Goal: Transaction & Acquisition: Complete application form

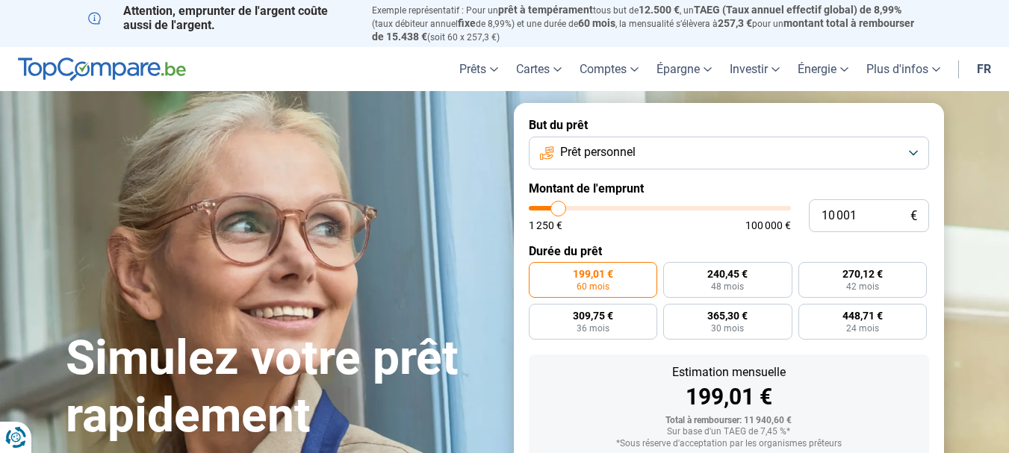
click at [793, 152] on button "Prêt personnel" at bounding box center [729, 153] width 400 height 33
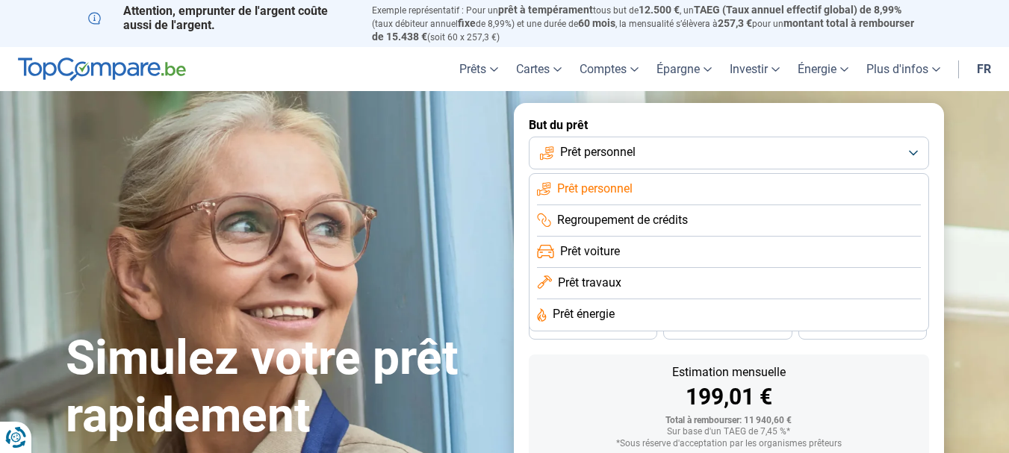
click at [592, 253] on span "Prêt voiture" at bounding box center [590, 252] width 60 height 16
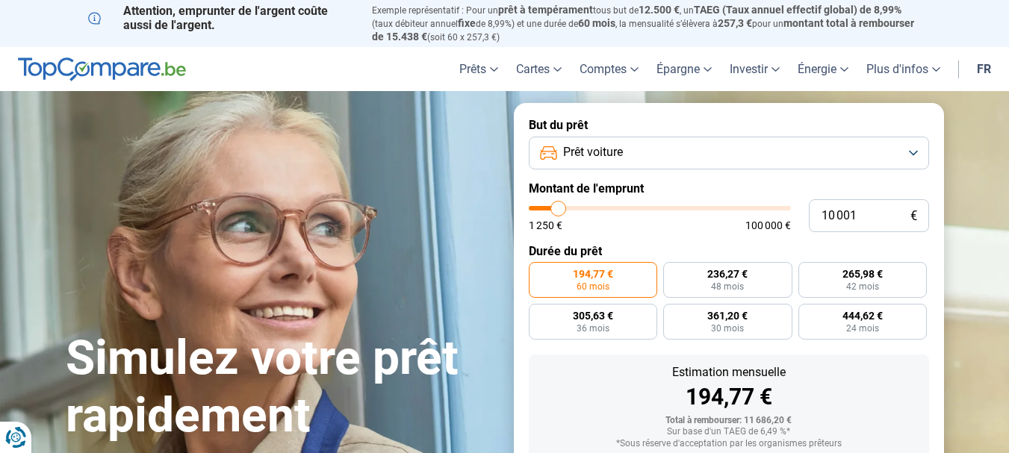
scroll to position [95, 0]
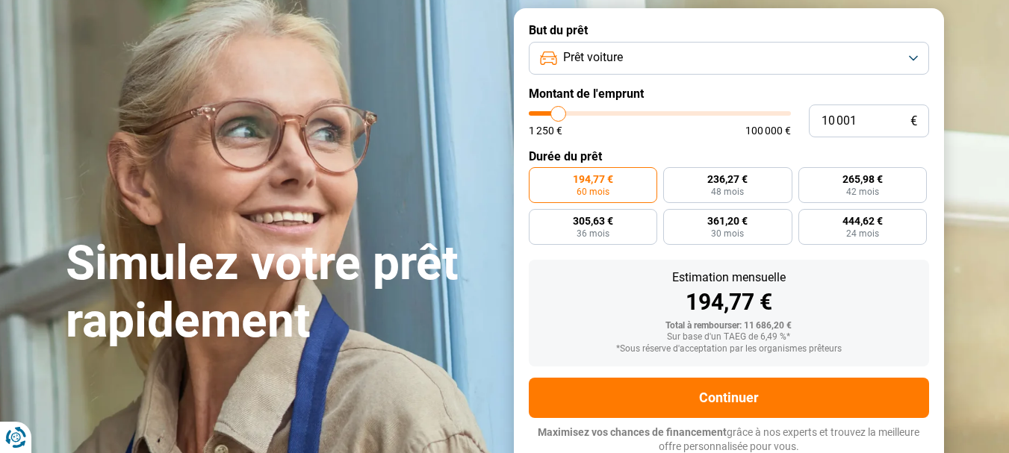
type input "11 250"
type input "11250"
type input "15 750"
type input "15750"
type input "20 000"
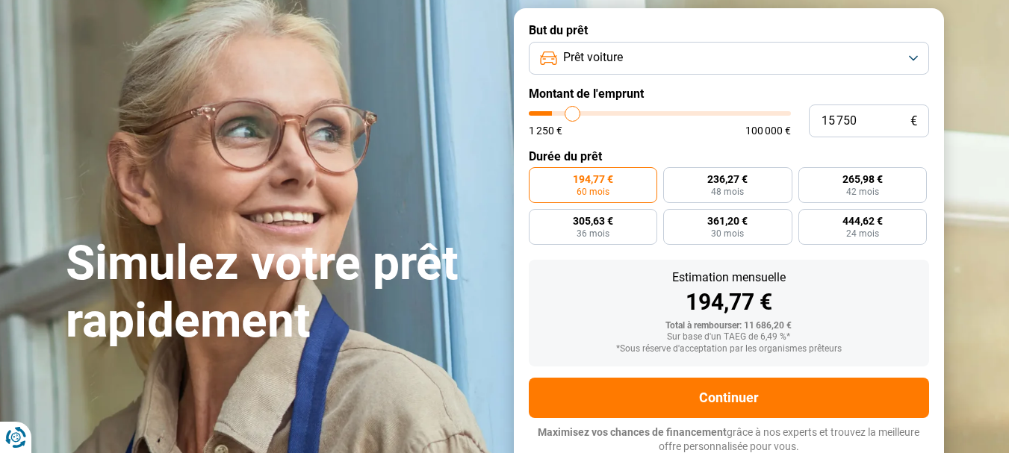
type input "20000"
type input "25 000"
type input "25000"
type input "30 250"
type input "30250"
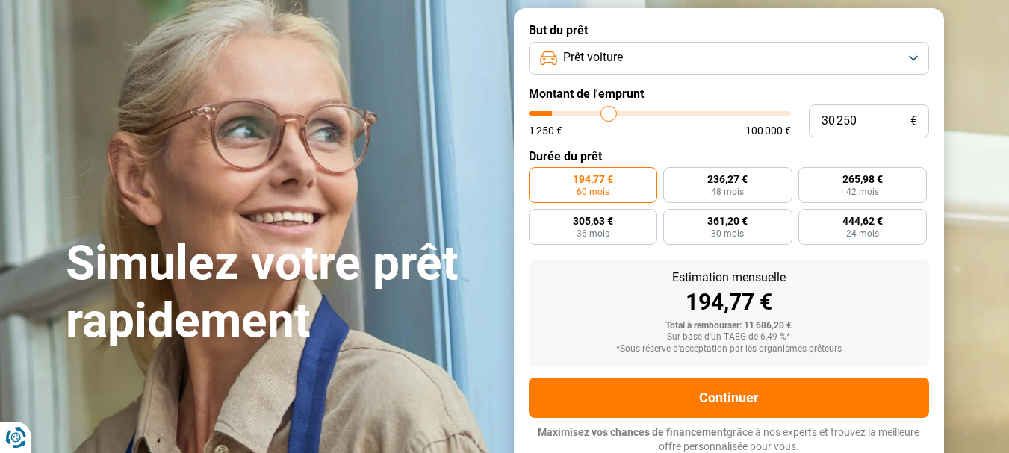
type input "33 500"
type input "33500"
type input "37 000"
type input "37000"
type input "40 250"
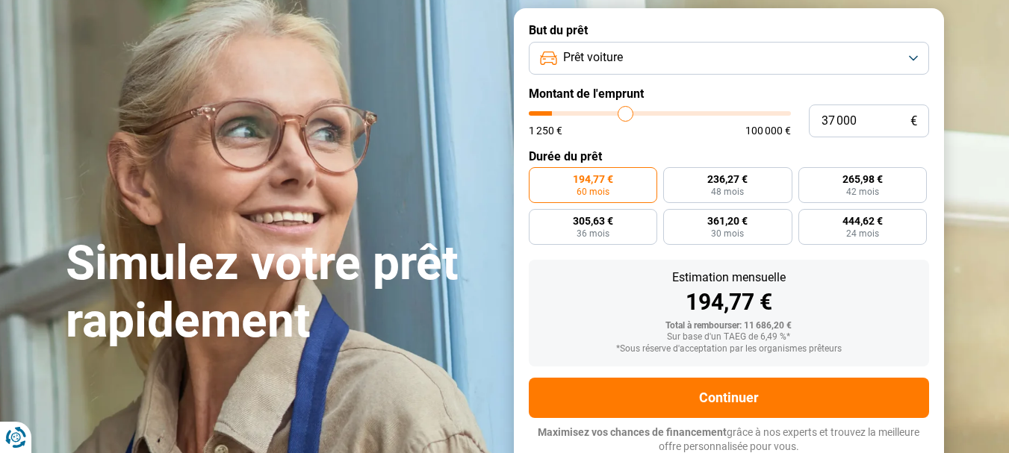
type input "40250"
type input "46 000"
type input "46000"
type input "49 750"
type input "49750"
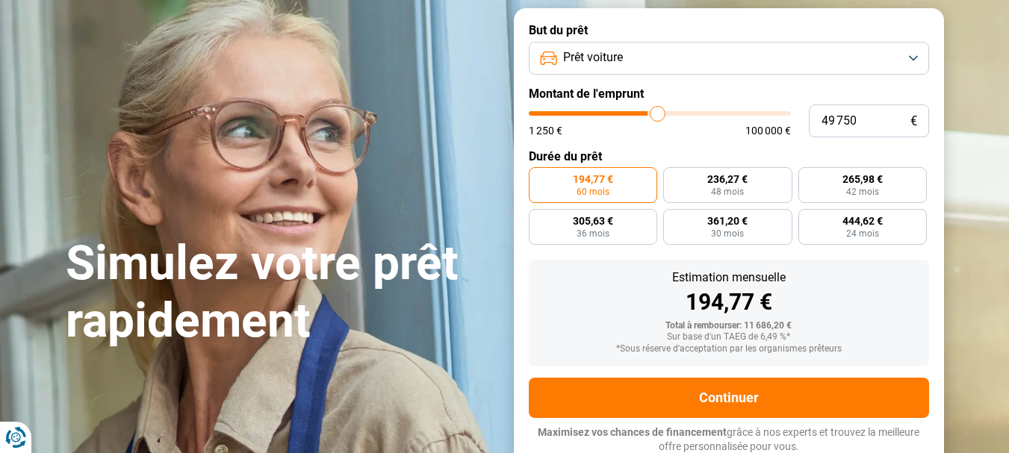
type input "52 000"
type input "52000"
type input "54 250"
type input "54250"
type input "55 000"
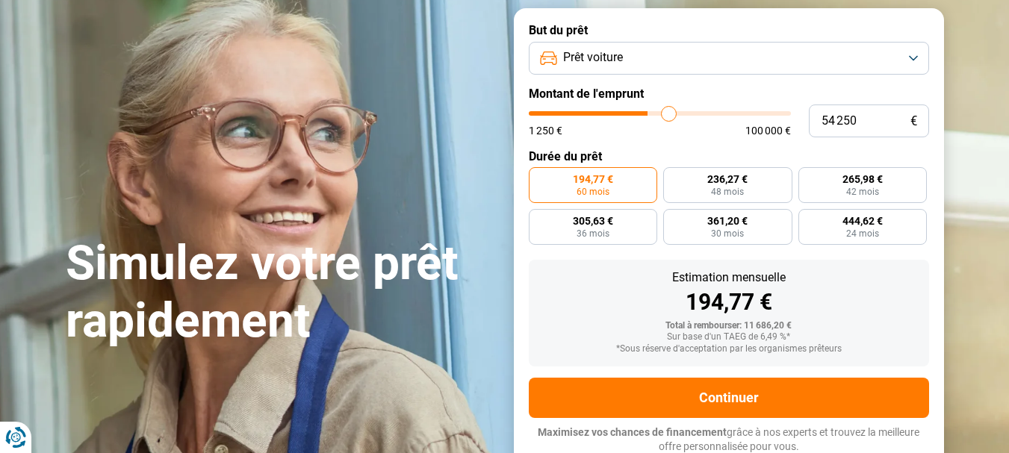
type input "55000"
type input "55 500"
type input "55500"
type input "55 750"
type input "55750"
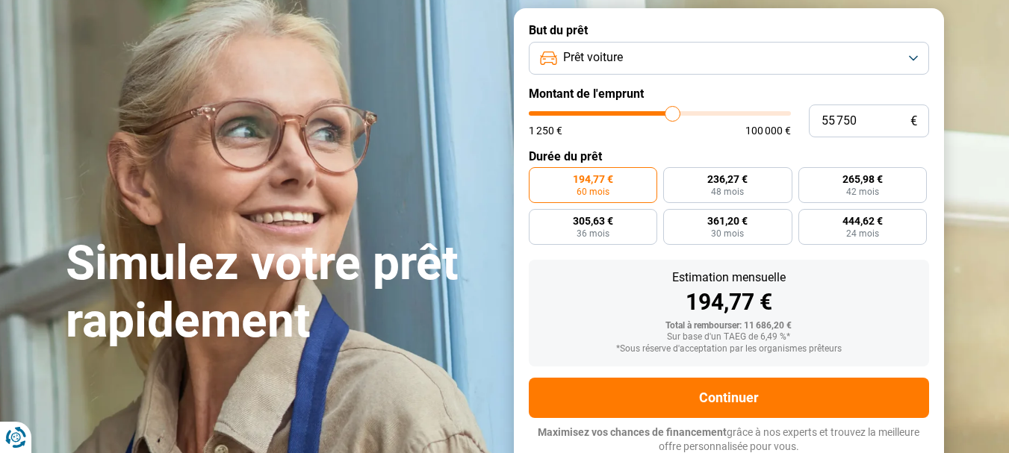
type input "56 250"
type input "56250"
type input "56 500"
type input "56500"
type input "57 000"
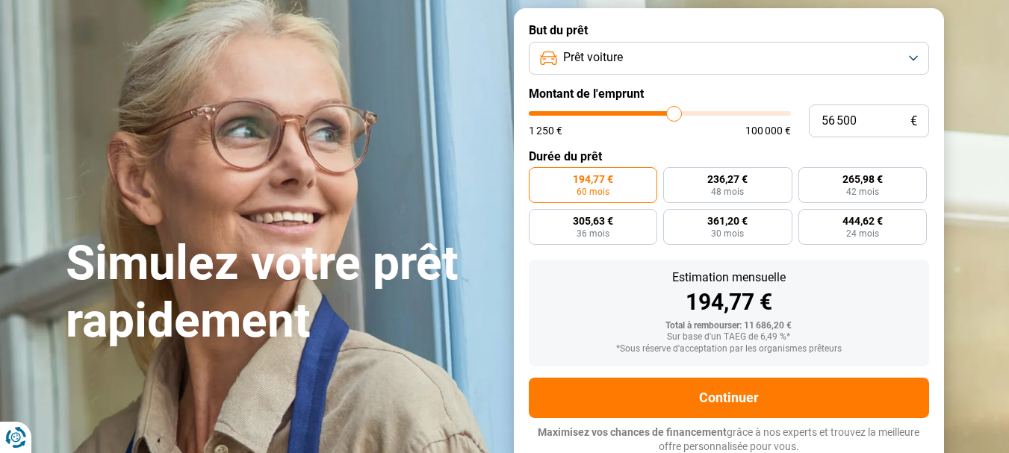
type input "57000"
type input "57 250"
type input "57250"
type input "57 500"
type input "57500"
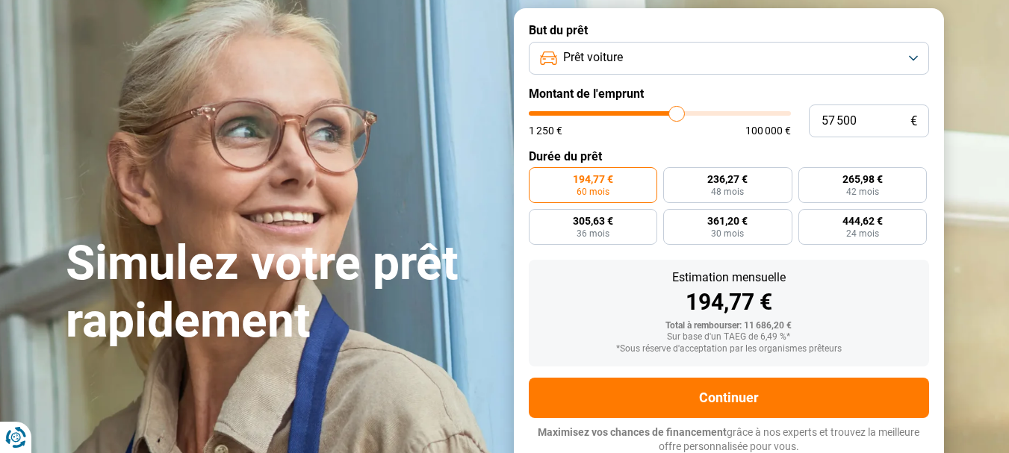
type input "57 750"
type input "57750"
type input "58 000"
type input "58000"
type input "56 500"
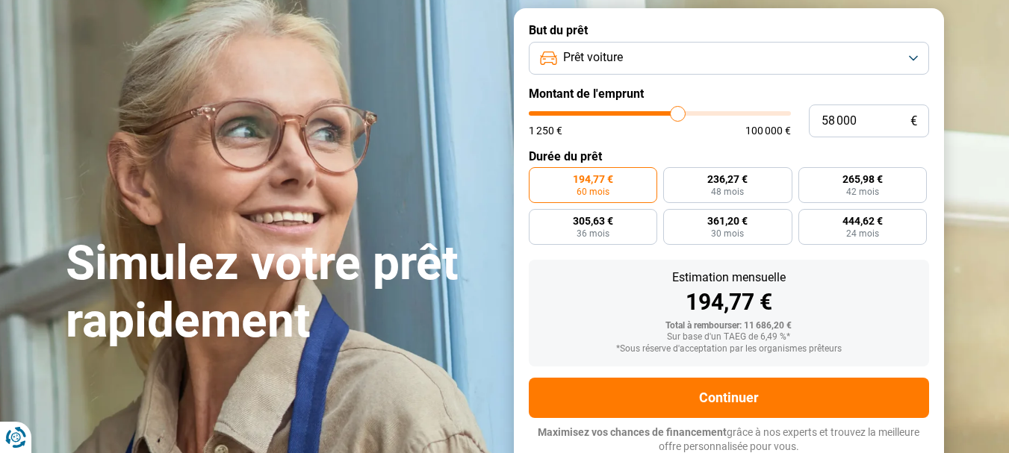
type input "56500"
type input "55 000"
type input "55000"
type input "47 000"
type input "47000"
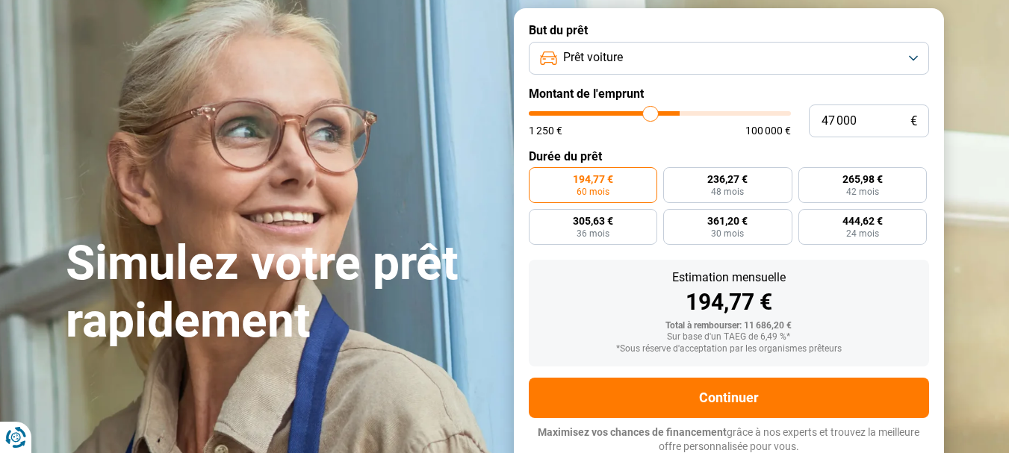
type input "40 250"
type input "40250"
type input "40 000"
type input "40000"
type input "39 750"
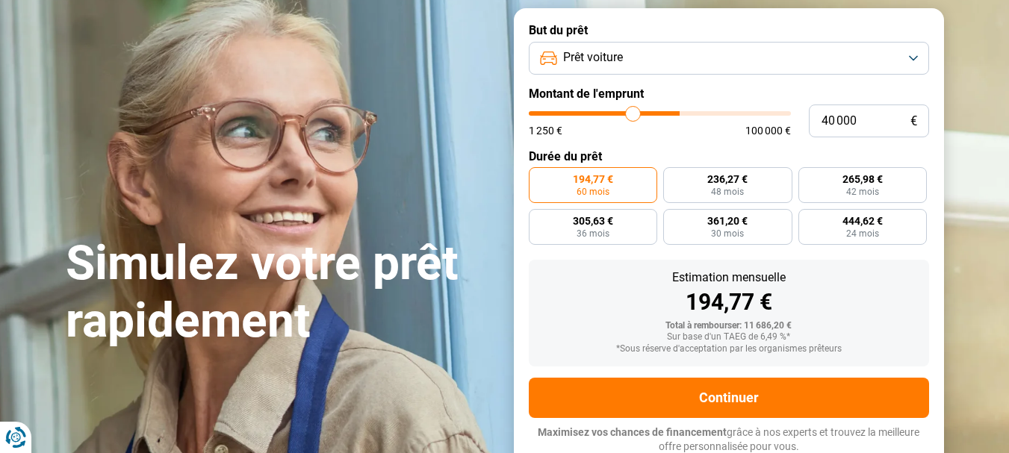
type input "39750"
type input "38 750"
type input "38750"
type input "38 250"
type input "38250"
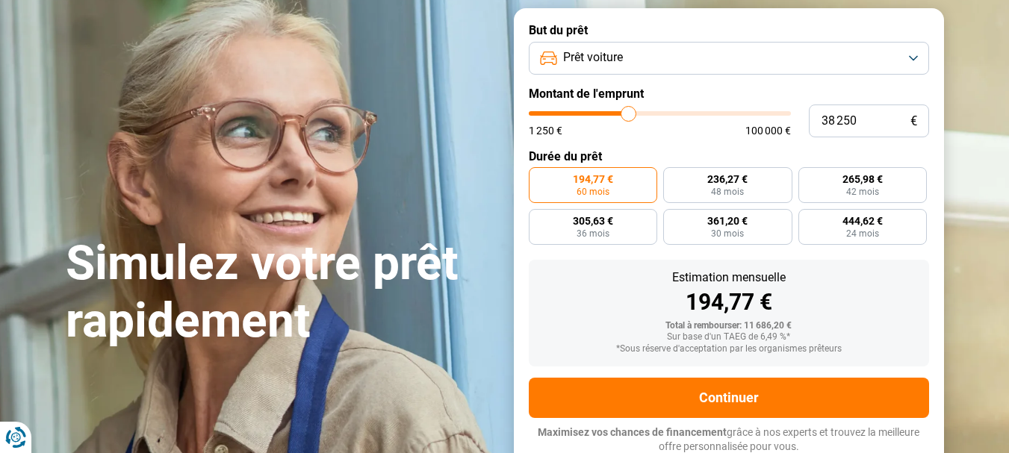
type input "36 750"
type input "36750"
type input "21 250"
type input "21250"
type input "20 250"
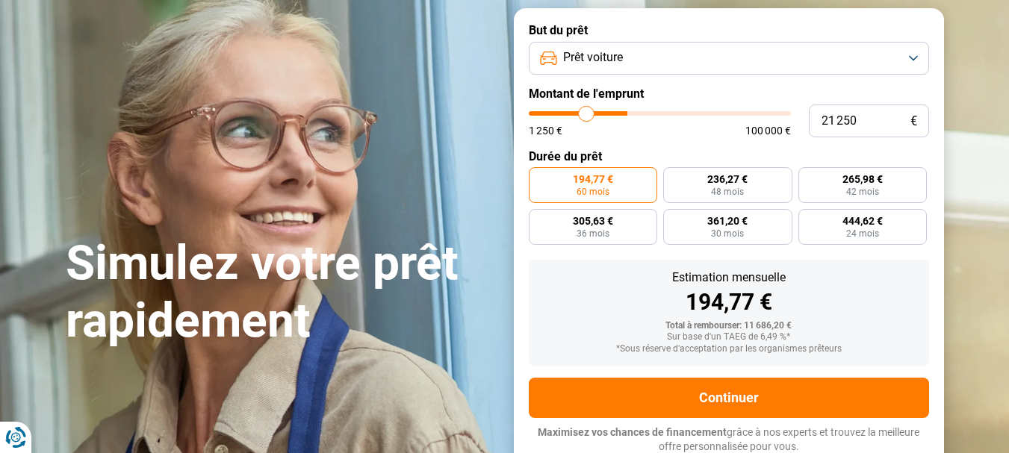
type input "20250"
type input "19 750"
type input "19750"
type input "19 250"
type input "19250"
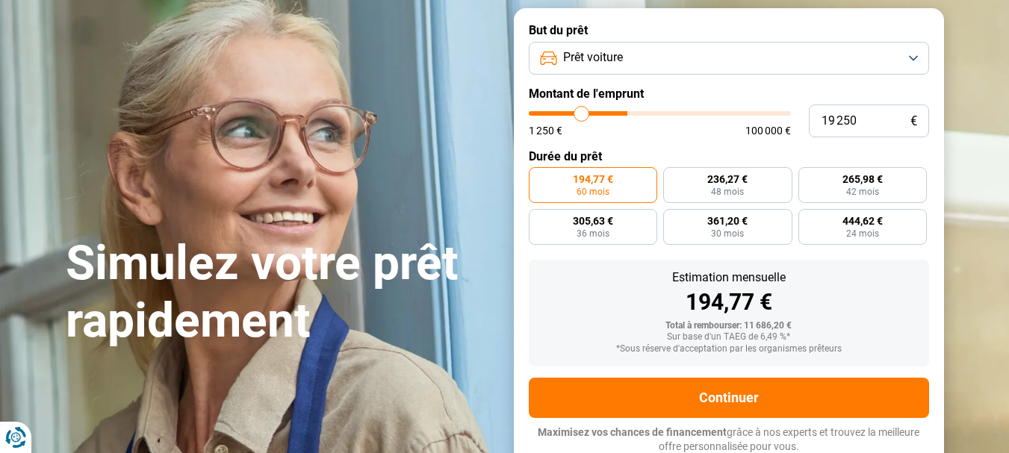
type input "18 750"
type input "18750"
type input "18 500"
type input "18500"
type input "18 000"
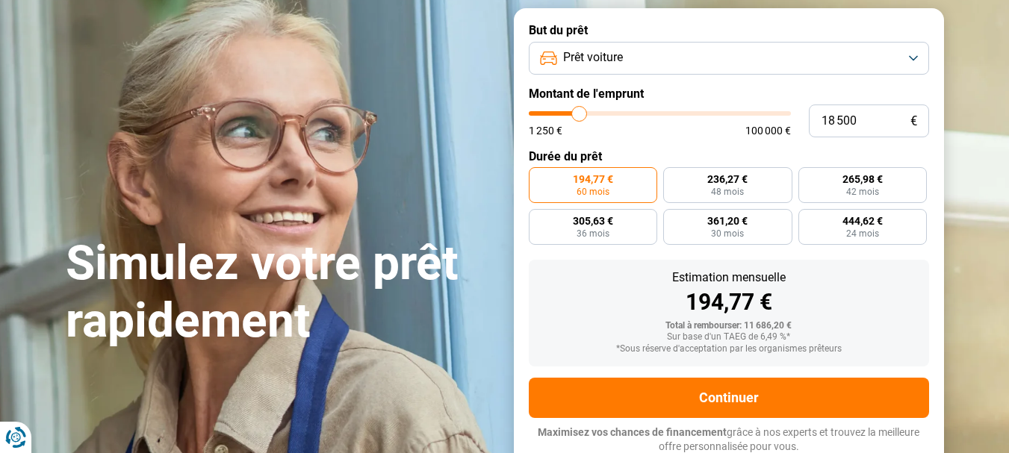
type input "18000"
type input "17 750"
type input "17750"
type input "16 250"
type input "16250"
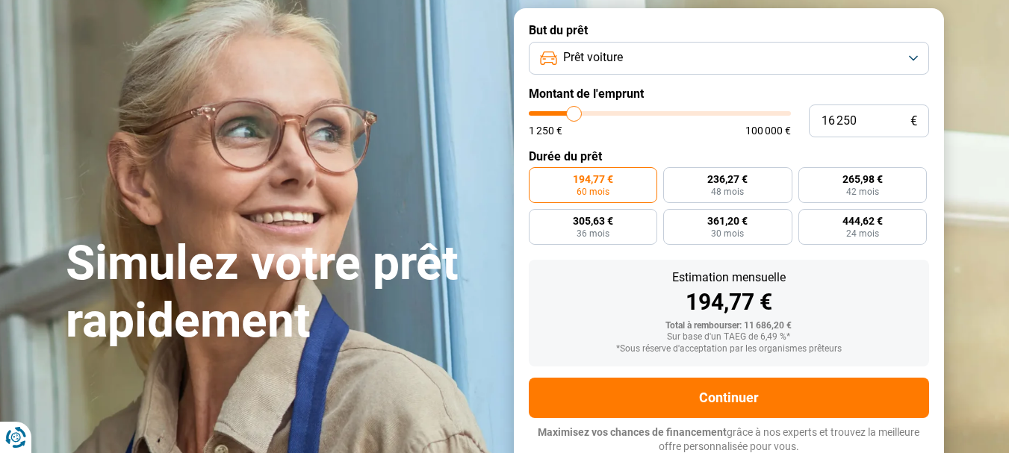
type input "16 000"
type input "16000"
type input "15 750"
type input "15750"
type input "15 500"
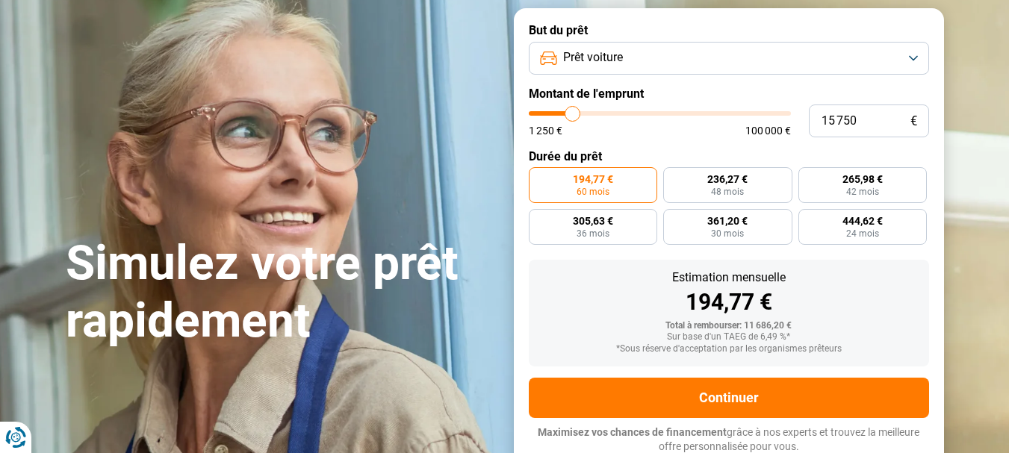
type input "15500"
type input "15 000"
type input "15000"
type input "14 750"
type input "14750"
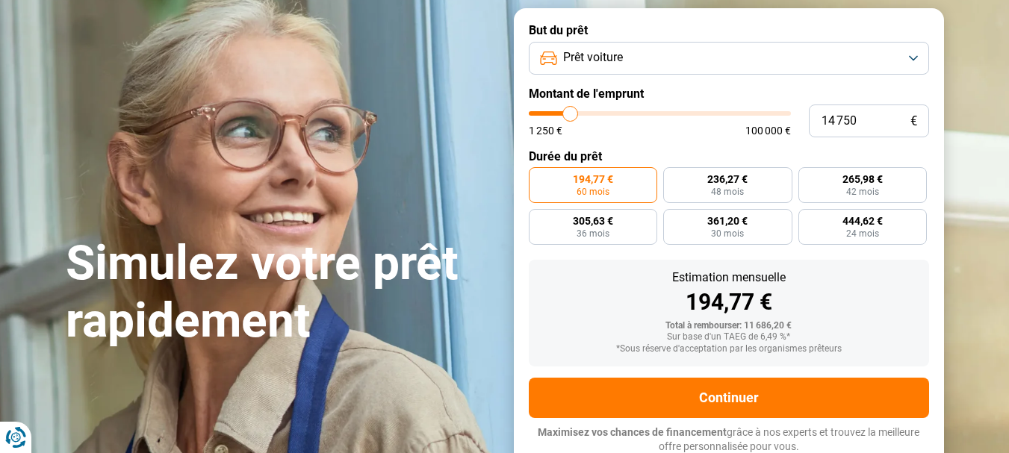
type input "14 500"
type input "14500"
type input "14 250"
type input "14250"
type input "14 000"
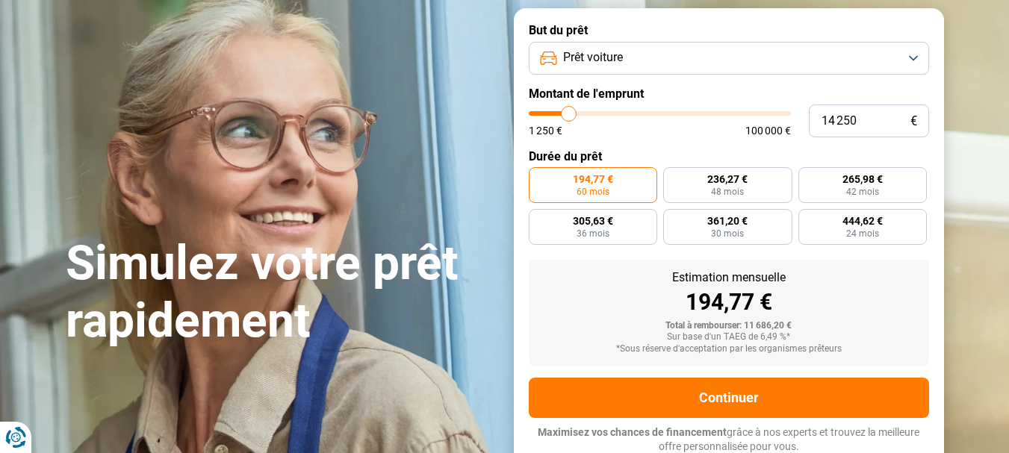
type input "14000"
type input "13 250"
type input "13250"
type input "13 000"
type input "13000"
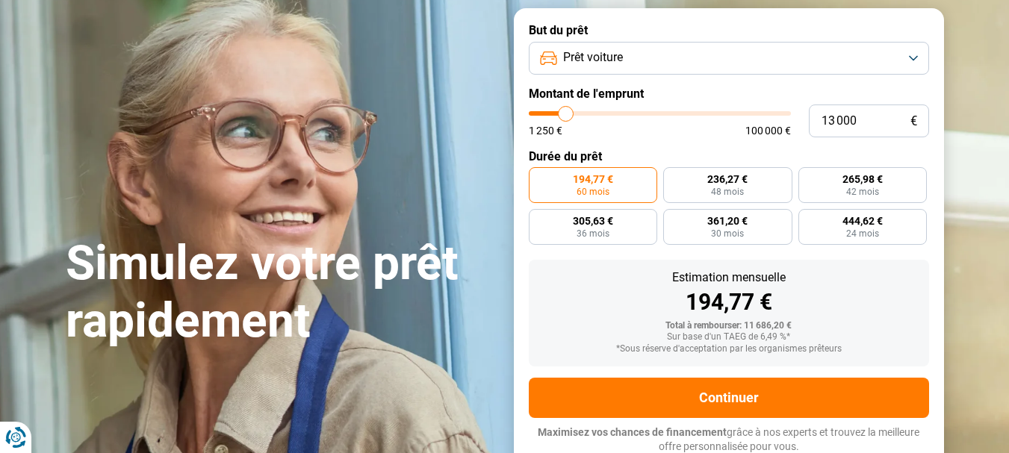
type input "12 750"
type input "12750"
type input "12 500"
type input "12500"
type input "12 000"
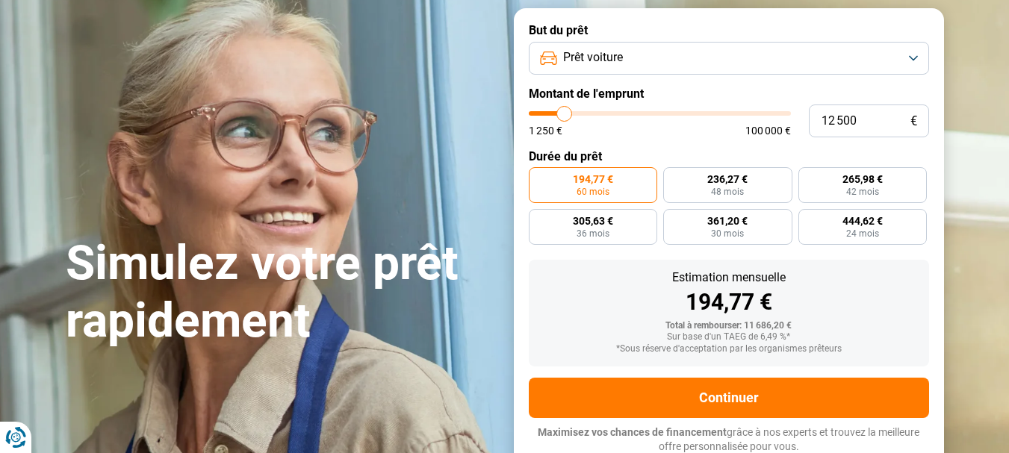
type input "12000"
type input "11 750"
type input "11750"
type input "12 000"
type input "12000"
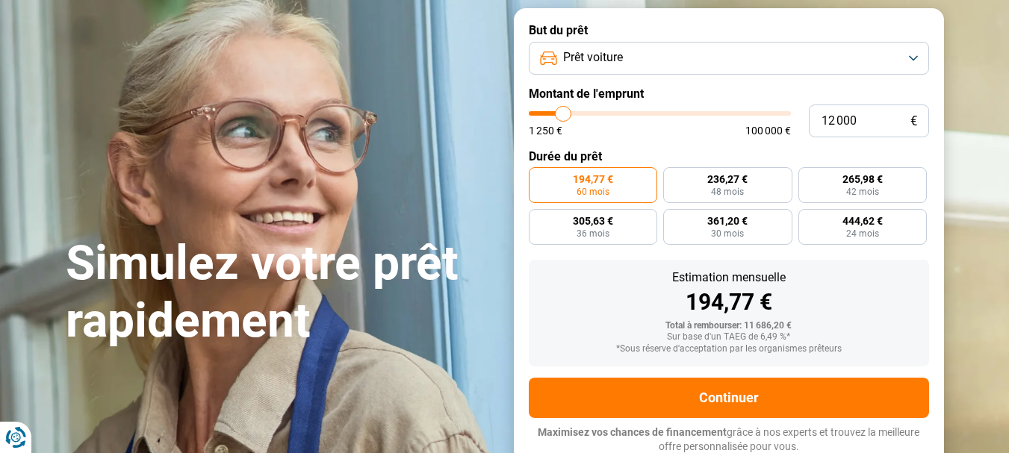
type input "12 500"
drag, startPoint x: 561, startPoint y: 113, endPoint x: 565, endPoint y: 143, distance: 30.9
type input "12500"
click at [565, 116] on input "range" at bounding box center [660, 113] width 262 height 4
click at [715, 57] on button "Prêt voiture" at bounding box center [729, 58] width 400 height 33
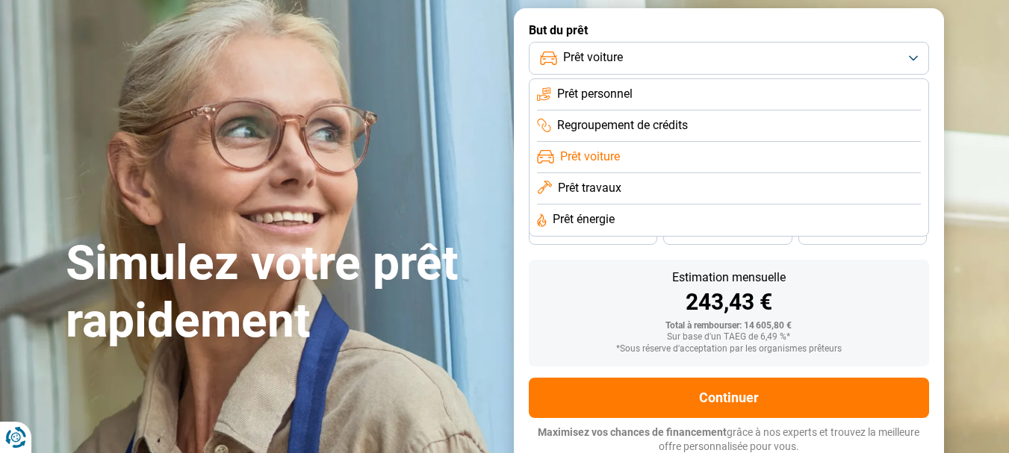
click at [620, 89] on span "Prêt personnel" at bounding box center [594, 94] width 75 height 16
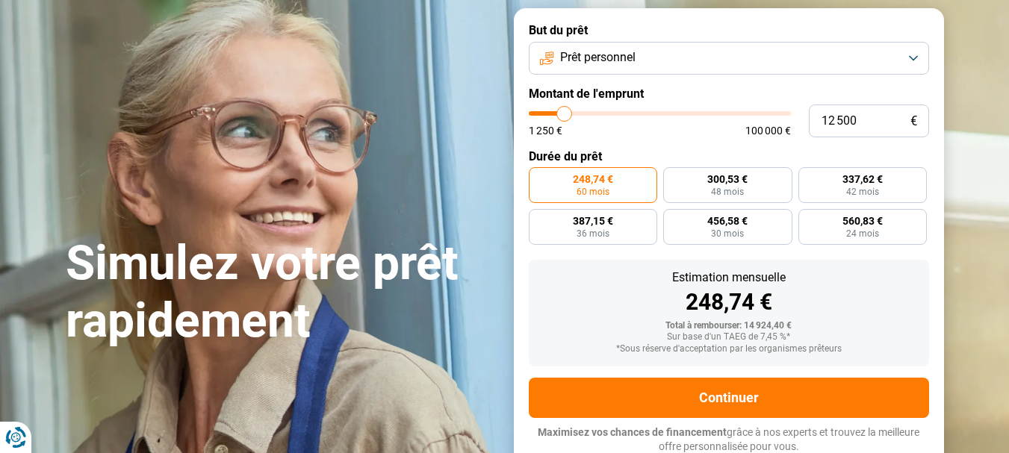
click at [654, 62] on button "Prêt personnel" at bounding box center [729, 58] width 400 height 33
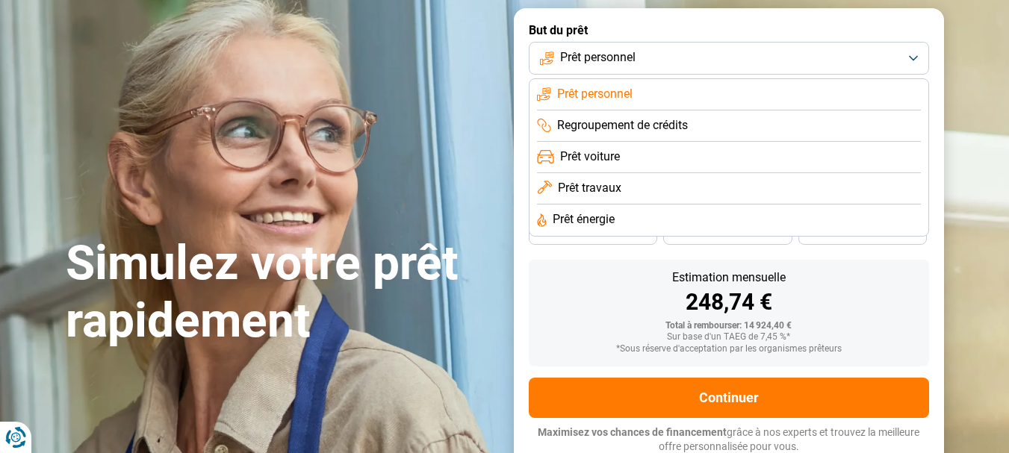
click at [617, 163] on span "Prêt voiture" at bounding box center [590, 157] width 60 height 16
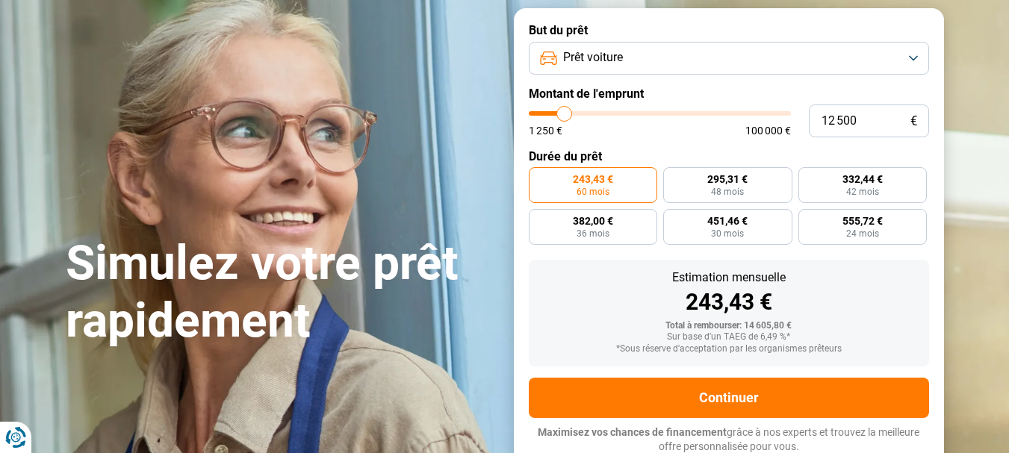
click at [687, 62] on button "Prêt voiture" at bounding box center [729, 58] width 400 height 33
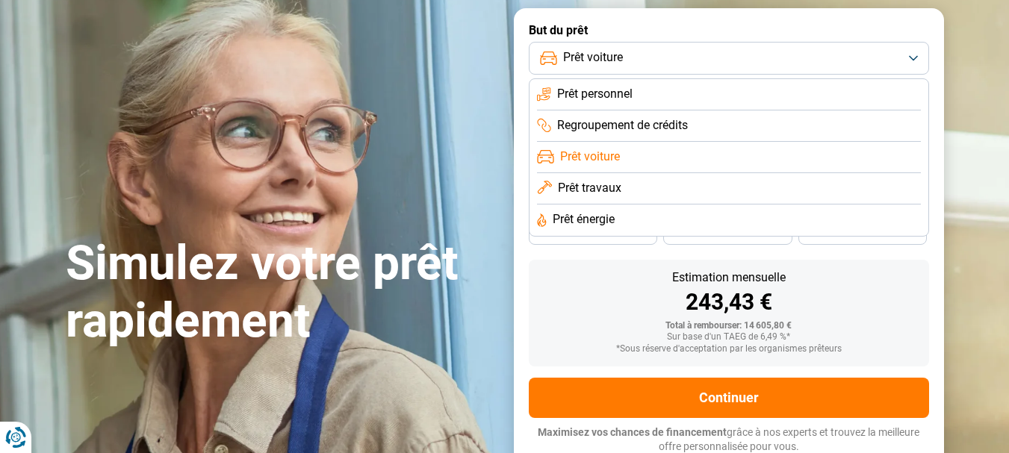
click at [619, 94] on span "Prêt personnel" at bounding box center [594, 94] width 75 height 16
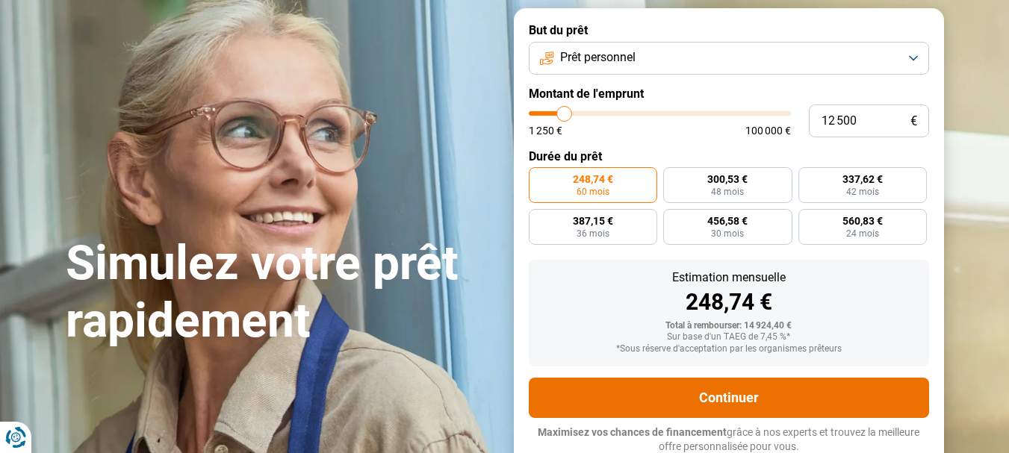
click at [741, 390] on button "Continuer" at bounding box center [729, 398] width 400 height 40
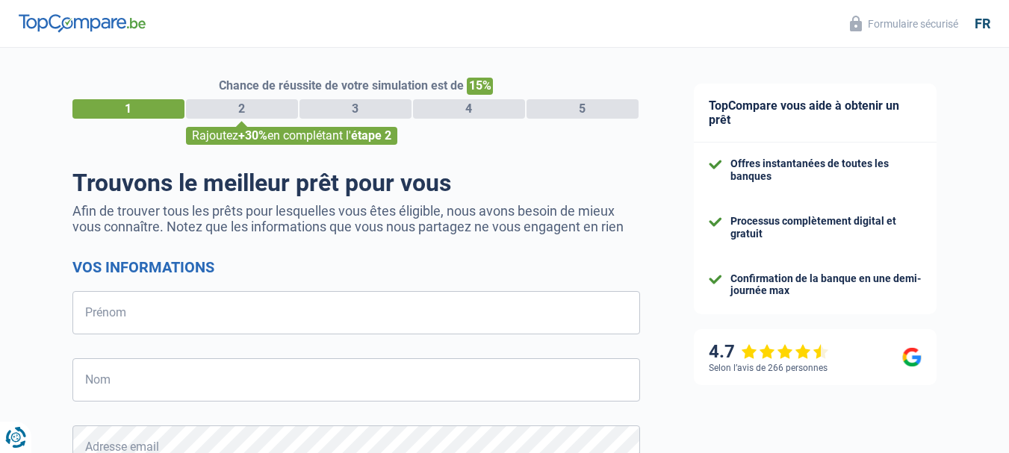
select select "32"
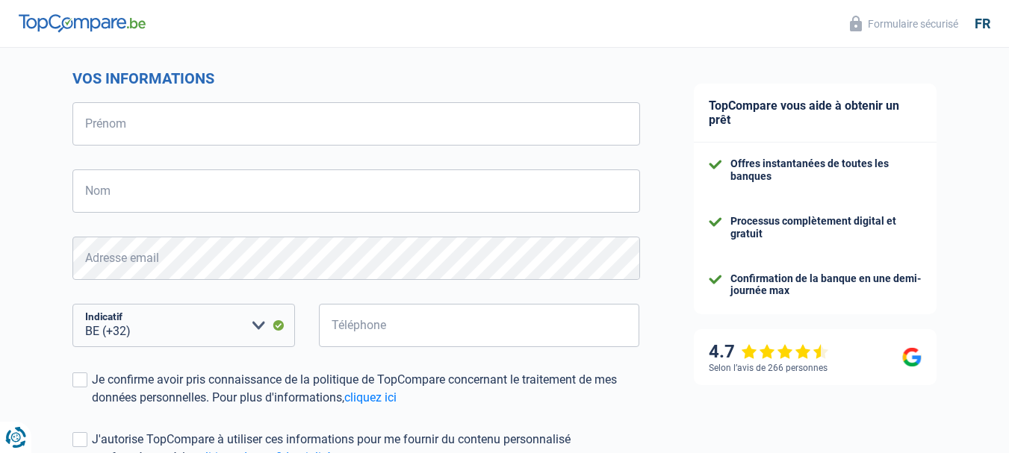
scroll to position [188, 0]
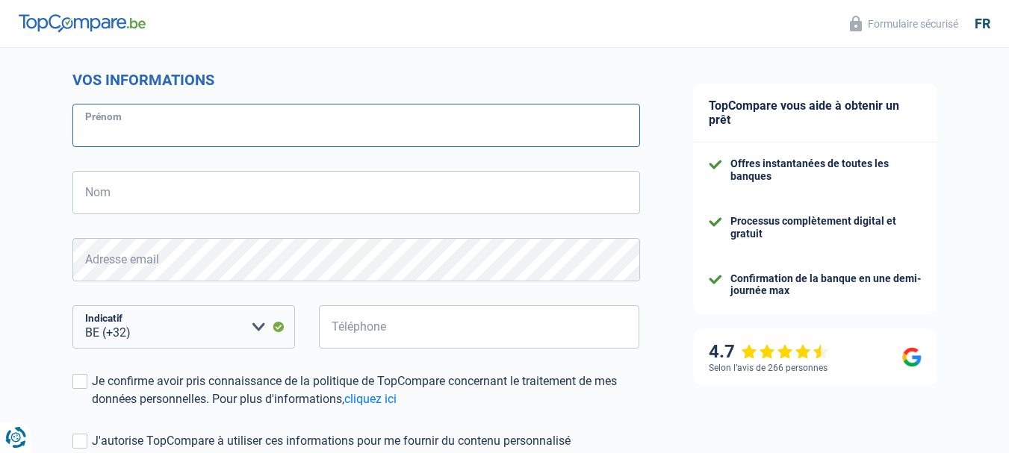
click at [208, 128] on input "Prénom" at bounding box center [356, 125] width 568 height 43
type input "ketia-mbala@hotmail."
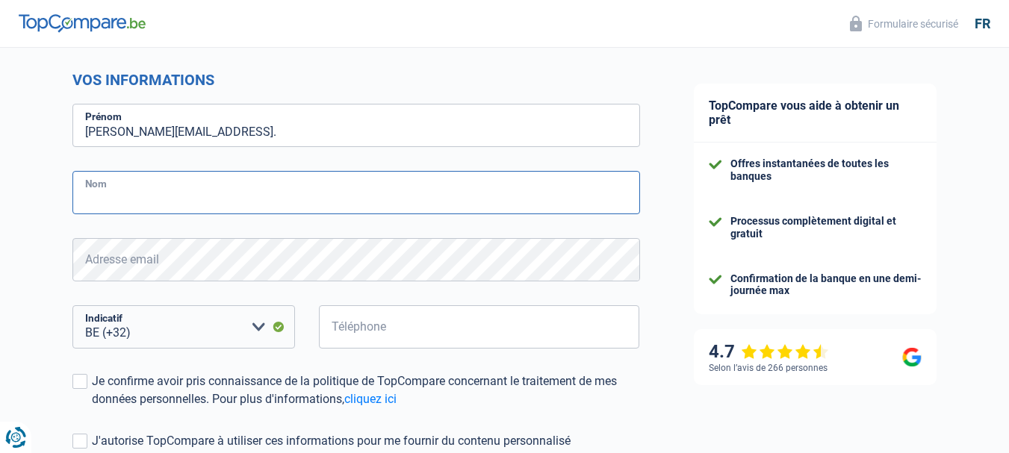
click at [152, 198] on input "Nom" at bounding box center [356, 192] width 568 height 43
type input "m"
type input "Mbala"
click at [290, 287] on form "Vos informations ketia-mbala@hotmail. Prénom Mbala Nom Adresse email BE (+32) L…" at bounding box center [356, 303] width 568 height 465
click at [341, 344] on input "Téléphone" at bounding box center [479, 327] width 321 height 43
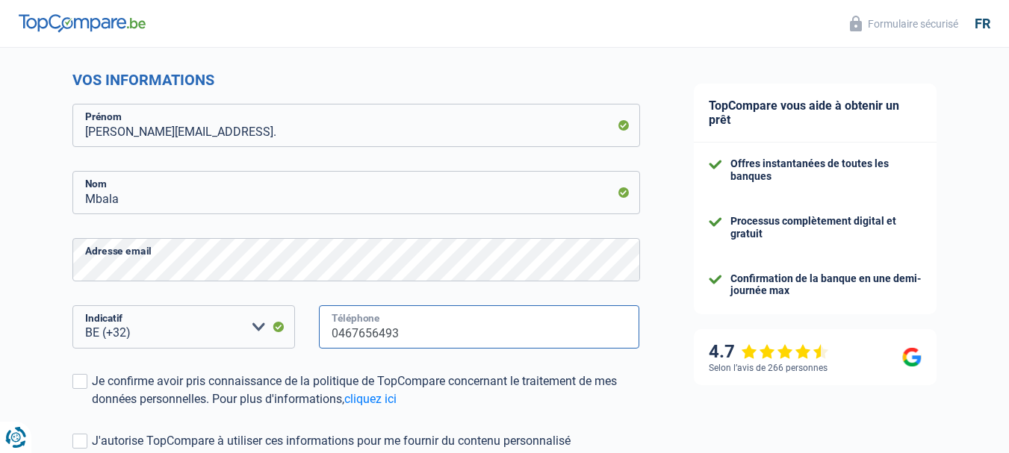
type input "0467656493"
click at [518, 371] on div "0467656493 Téléphone" at bounding box center [479, 339] width 344 height 67
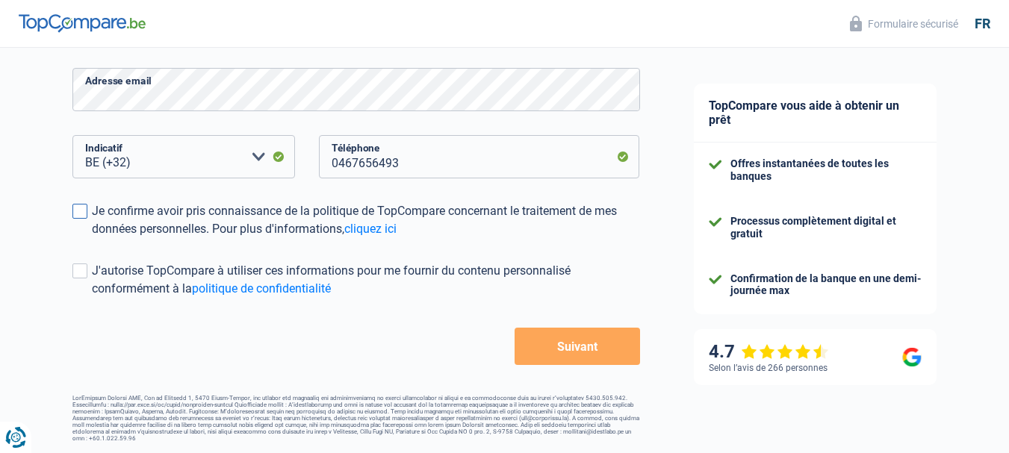
click at [85, 217] on span at bounding box center [79, 211] width 15 height 15
click at [92, 238] on input "Je confirme avoir pris connaissance de la politique de TopCompare concernant le…" at bounding box center [92, 238] width 0 height 0
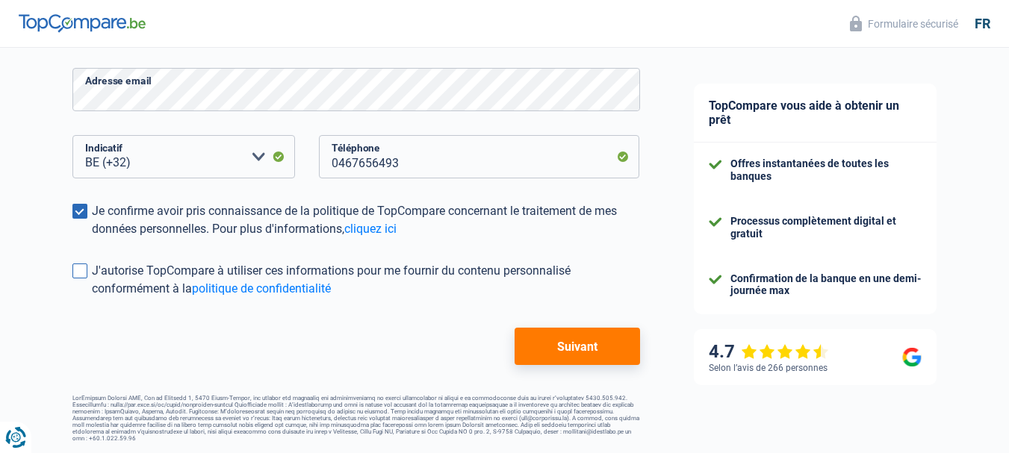
click at [80, 276] on span at bounding box center [79, 271] width 15 height 15
click at [92, 298] on input "J'autorise TopCompare à utiliser ces informations pour me fournir du contenu pe…" at bounding box center [92, 298] width 0 height 0
click at [560, 346] on button "Suivant" at bounding box center [577, 346] width 125 height 37
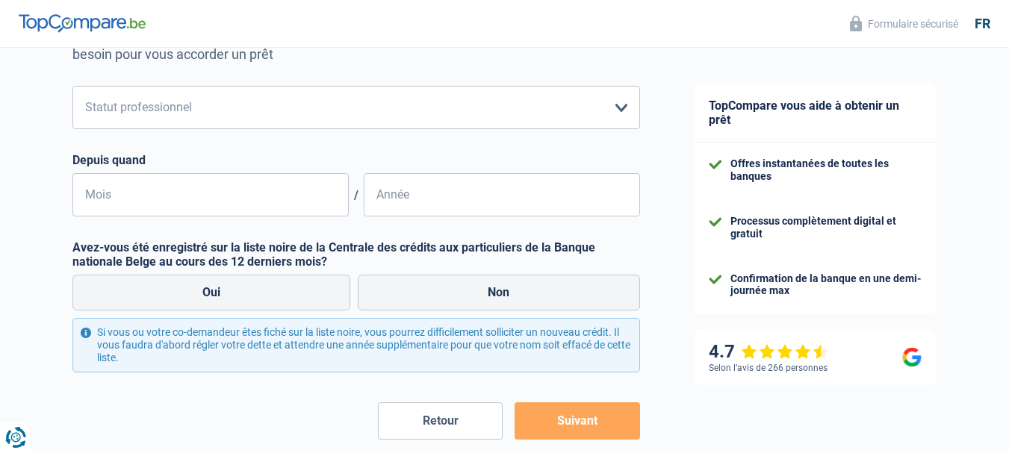
scroll to position [173, 0]
click at [619, 117] on select "Ouvrier Employé privé Employé public Invalide Indépendant Pensionné Chômeur Mut…" at bounding box center [356, 106] width 568 height 43
select select "worker"
click at [72, 87] on select "Ouvrier Employé privé Employé public Invalide Indépendant Pensionné Chômeur Mut…" at bounding box center [356, 106] width 568 height 43
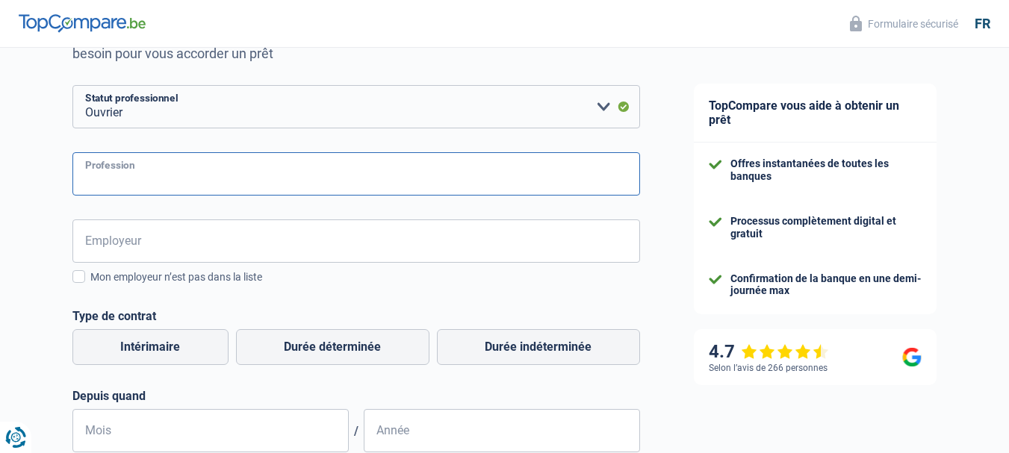
click at [275, 179] on input "Profession" at bounding box center [356, 173] width 568 height 43
type input "O"
type input "sorteur de courtier"
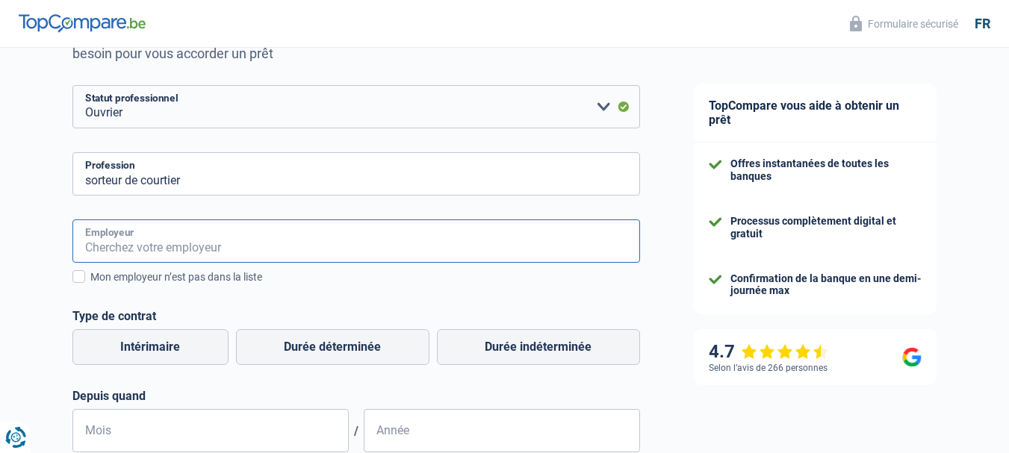
click at [203, 242] on input "Employeur" at bounding box center [356, 241] width 568 height 43
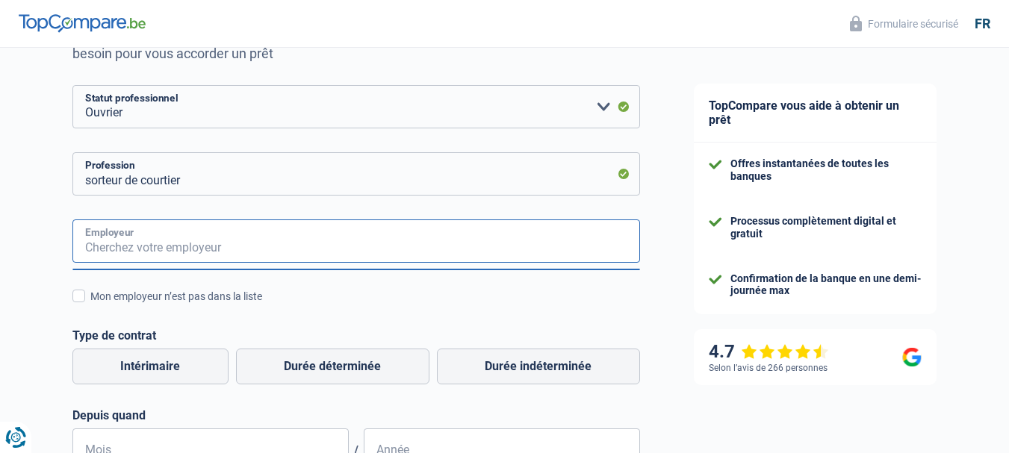
click at [211, 242] on input "Employeur" at bounding box center [356, 241] width 568 height 43
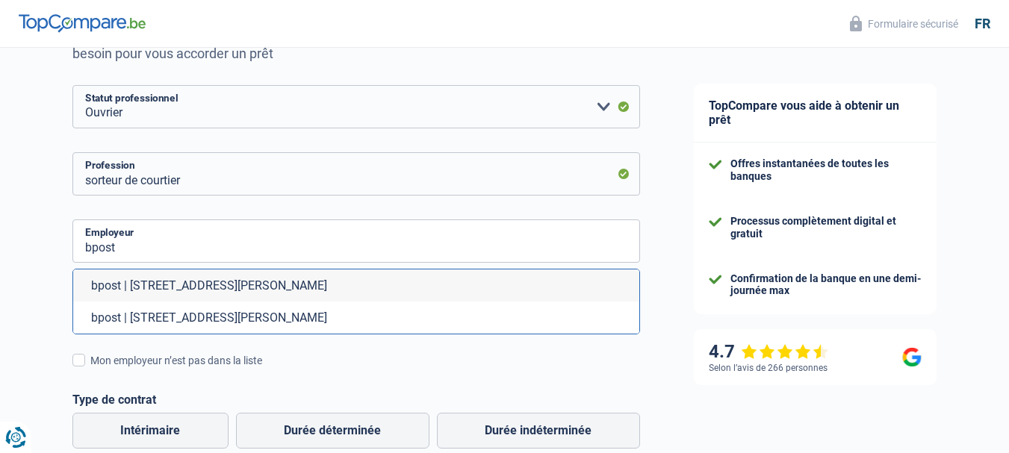
click at [324, 291] on li "bpost | Boulevard Anspach, 1 | 1000 - Bruxelles" at bounding box center [356, 286] width 566 height 32
type input "bpost | Boulevard Anspach, 1 | 1000 - Bruxelles"
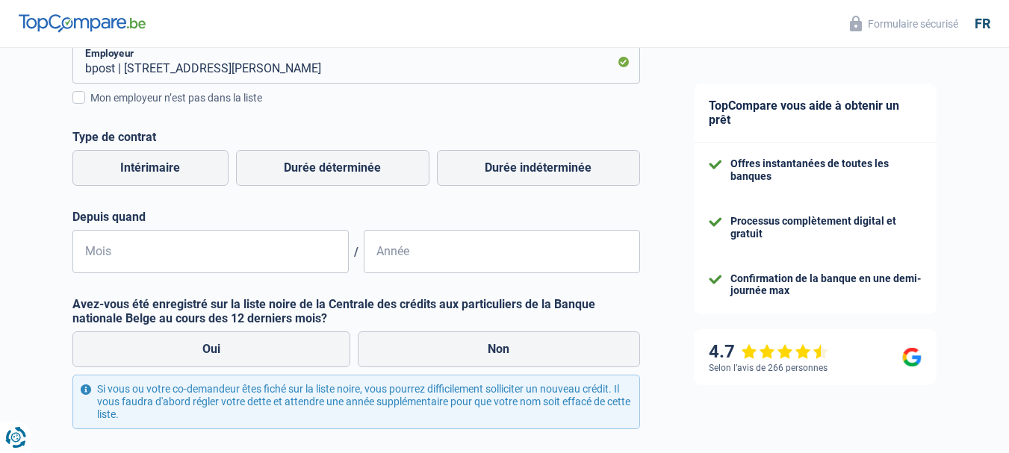
scroll to position [383, 0]
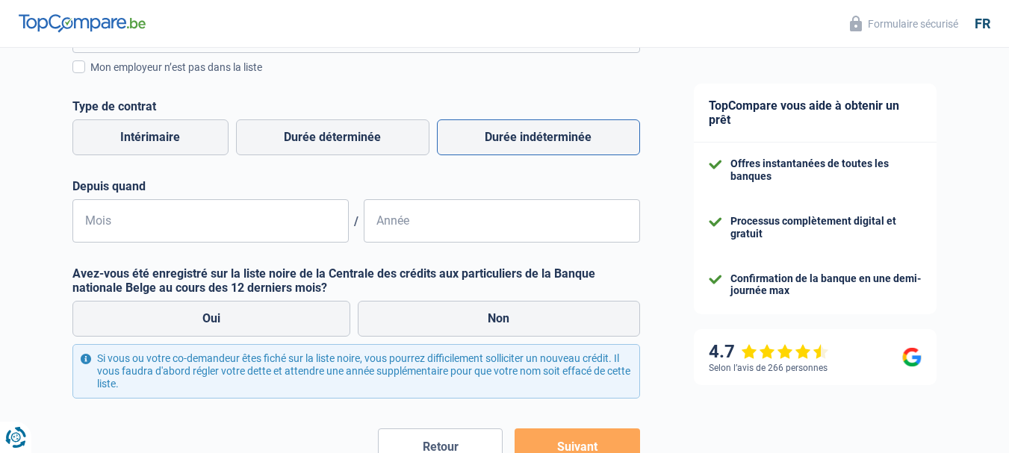
click at [492, 148] on label "Durée indéterminée" at bounding box center [538, 138] width 203 height 36
click at [492, 148] on input "Durée indéterminée" at bounding box center [538, 138] width 203 height 36
radio input "true"
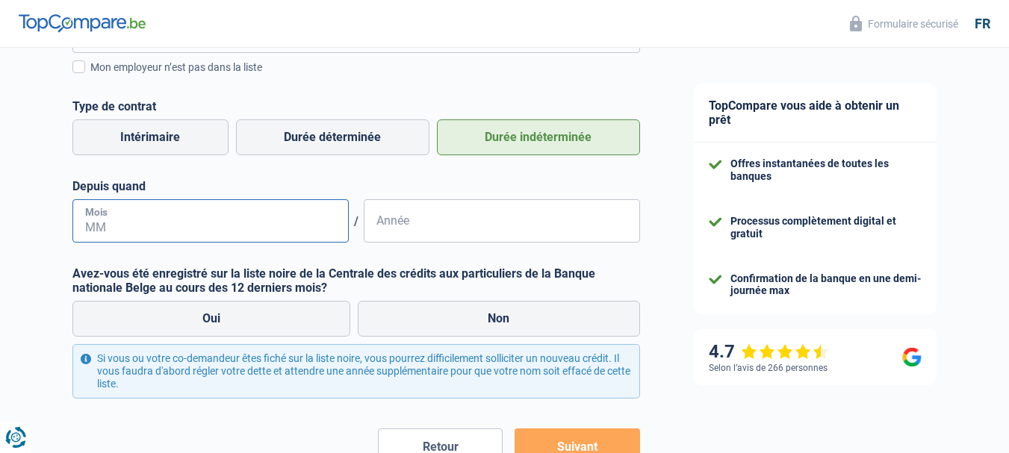
click at [196, 227] on input "Mois" at bounding box center [210, 220] width 276 height 43
type input "07"
type input "2024"
click at [421, 322] on label "Non" at bounding box center [499, 319] width 282 height 36
click at [421, 322] on input "Non" at bounding box center [499, 319] width 282 height 36
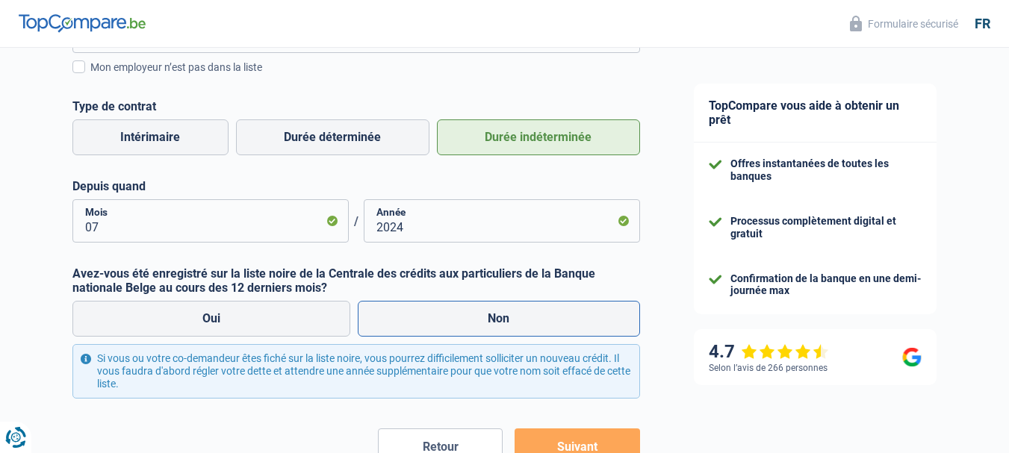
radio input "true"
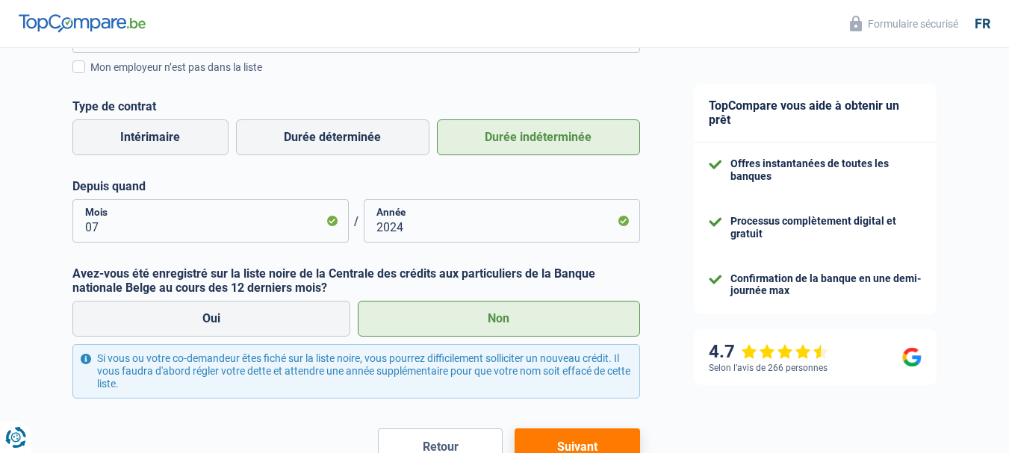
scroll to position [484, 0]
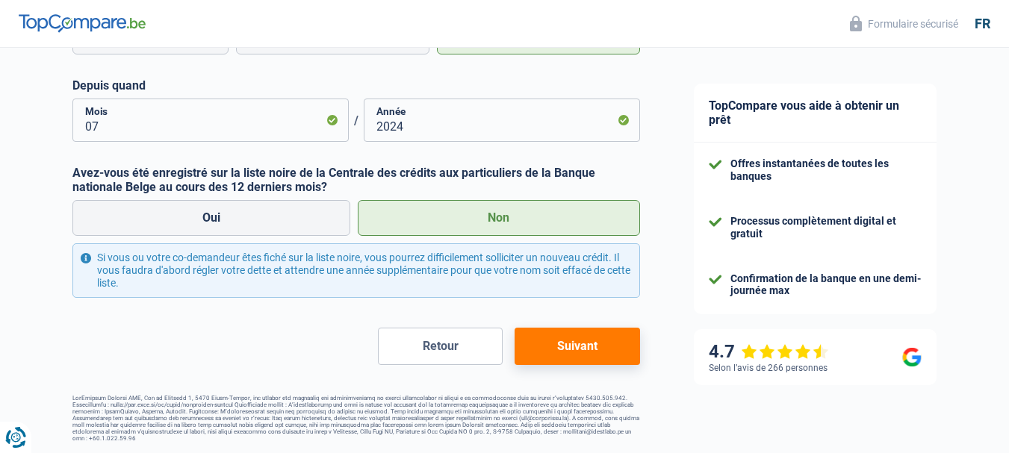
click at [591, 350] on button "Suivant" at bounding box center [577, 346] width 125 height 37
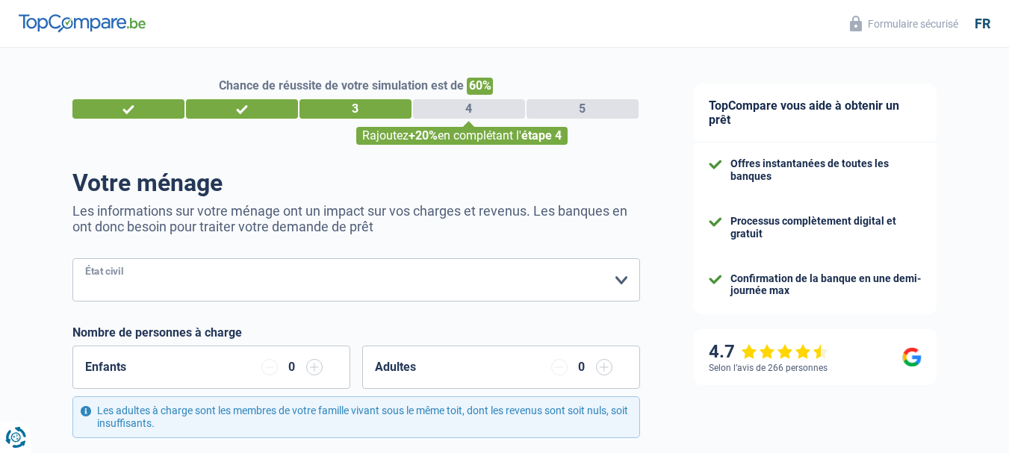
click at [481, 276] on select "Célibataire Marié(e) Cohabitant(e) légal(e) Divorcé(e) Veuf(ve) Séparé (de fait…" at bounding box center [356, 279] width 568 height 43
select select "single"
click at [72, 260] on select "Célibataire Marié(e) Cohabitant(e) légal(e) Divorcé(e) Veuf(ve) Séparé (de fait…" at bounding box center [356, 279] width 568 height 43
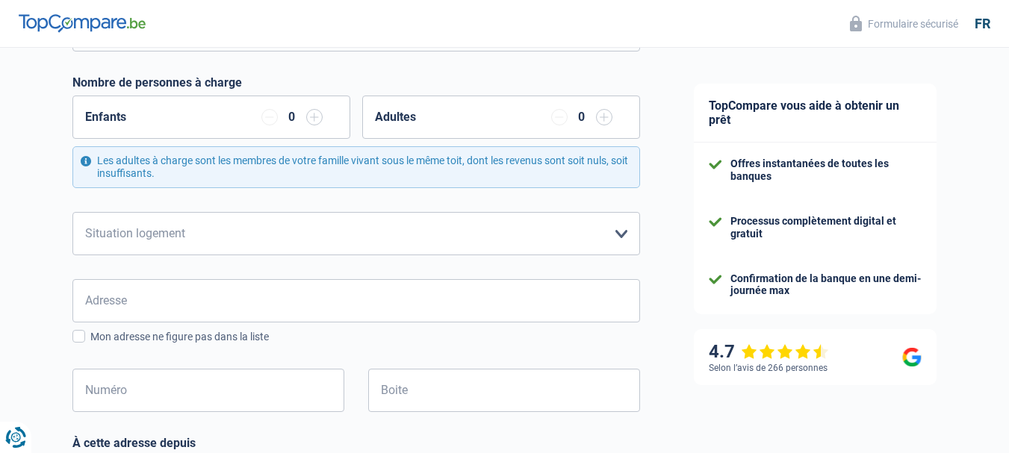
scroll to position [236, 0]
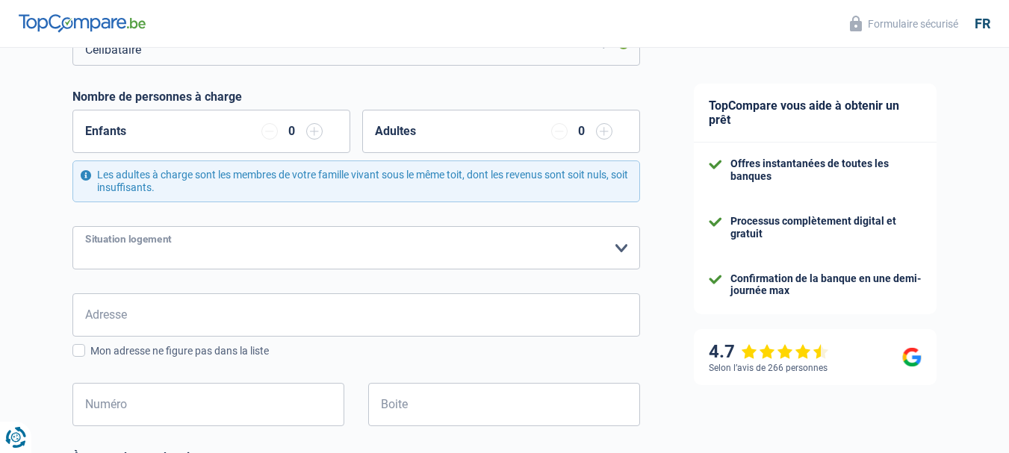
click at [430, 250] on select "Locataire Propriétaire avec prêt hypothécaire Propriétaire sans prêt hypothécai…" at bounding box center [356, 247] width 568 height 43
select select "liveWithParents"
click at [72, 227] on select "Locataire Propriétaire avec prêt hypothécaire Propriétaire sans prêt hypothécai…" at bounding box center [356, 247] width 568 height 43
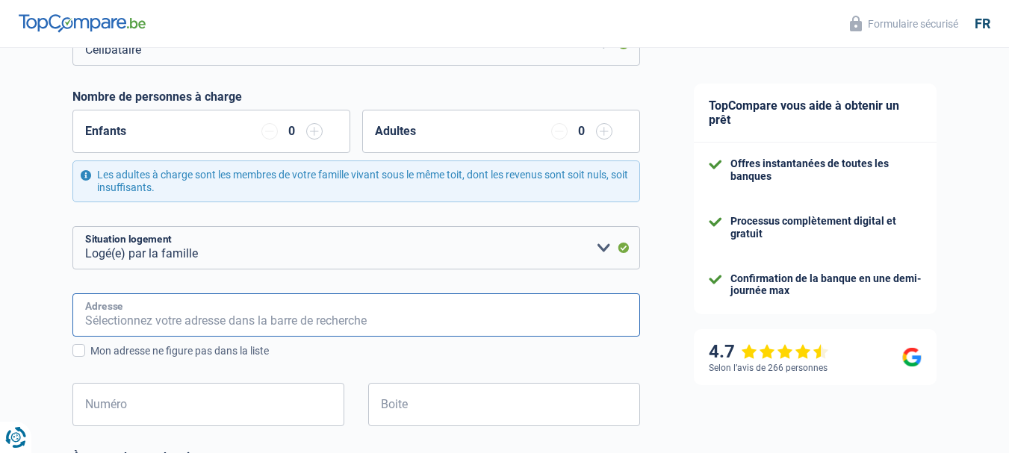
click at [380, 307] on input "Adresse" at bounding box center [356, 315] width 568 height 43
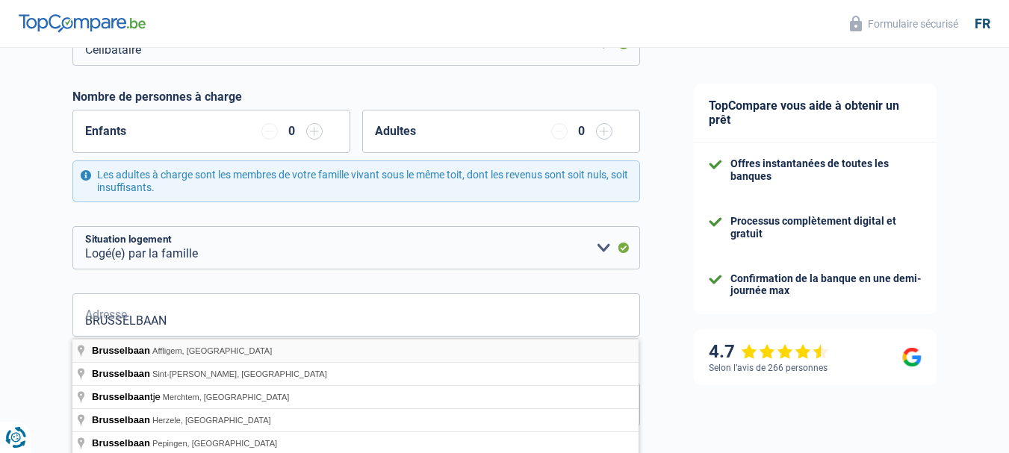
type input "Brusselbaan, Affligem, Belgium"
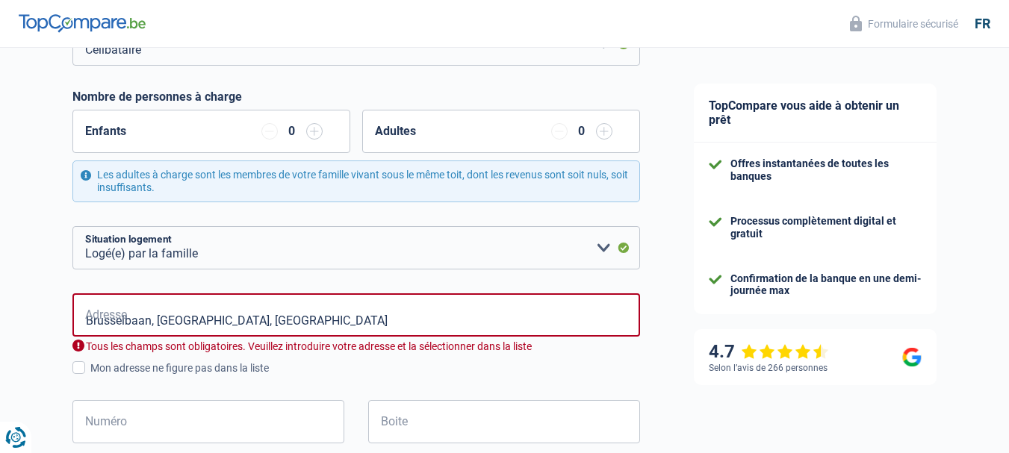
select select "BE"
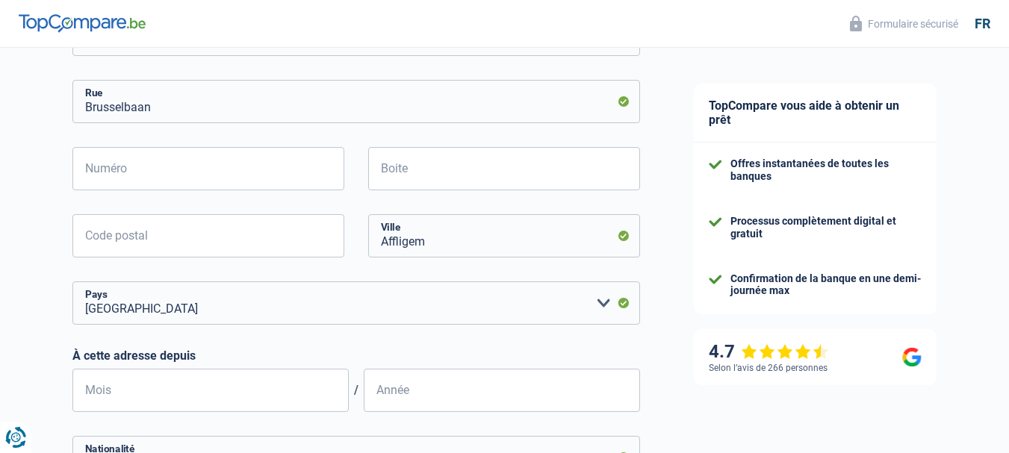
scroll to position [452, 0]
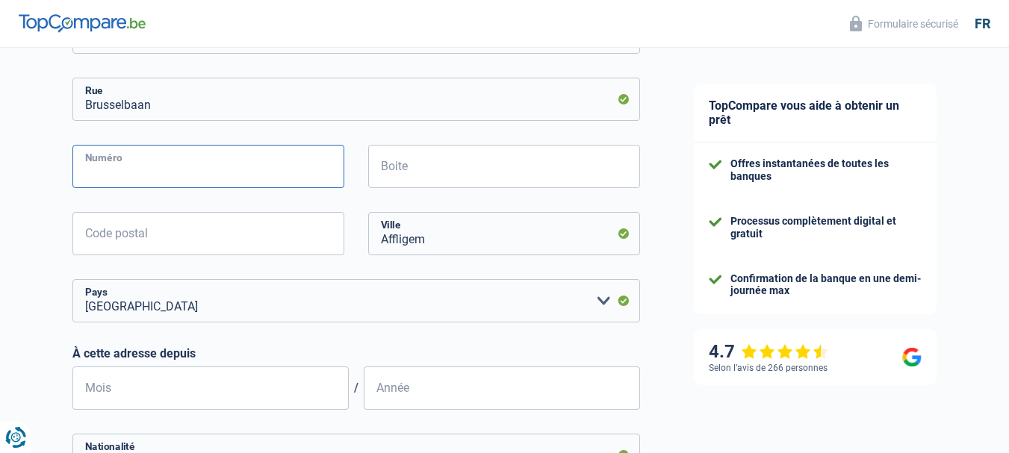
click at [260, 185] on input "Numéro" at bounding box center [208, 166] width 272 height 43
type input "213"
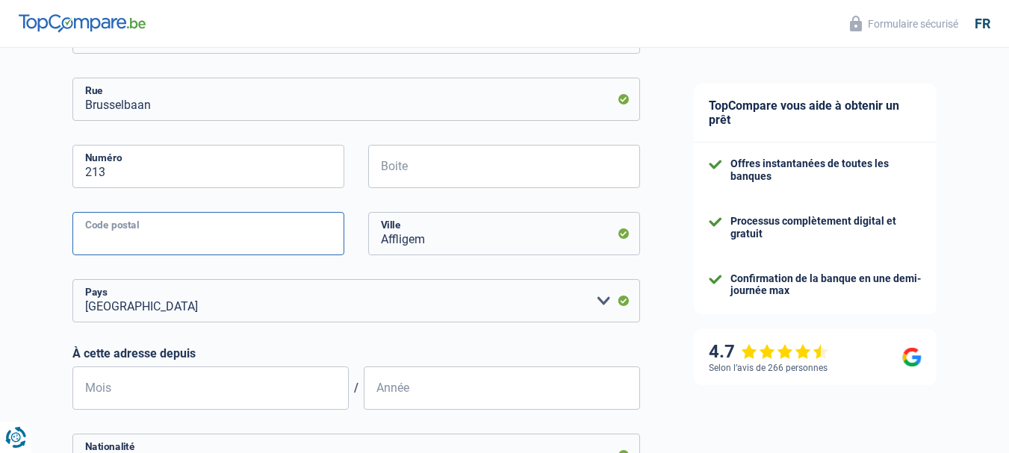
click at [153, 253] on input "Code postal" at bounding box center [208, 233] width 272 height 43
type input "1790"
click at [75, 262] on div "1790 Code postal" at bounding box center [208, 245] width 295 height 67
click at [33, 279] on div "Chance de réussite de votre simulation est de 60% 1 2 3 4 5 Rajoutez +20% en co…" at bounding box center [333, 209] width 667 height 1239
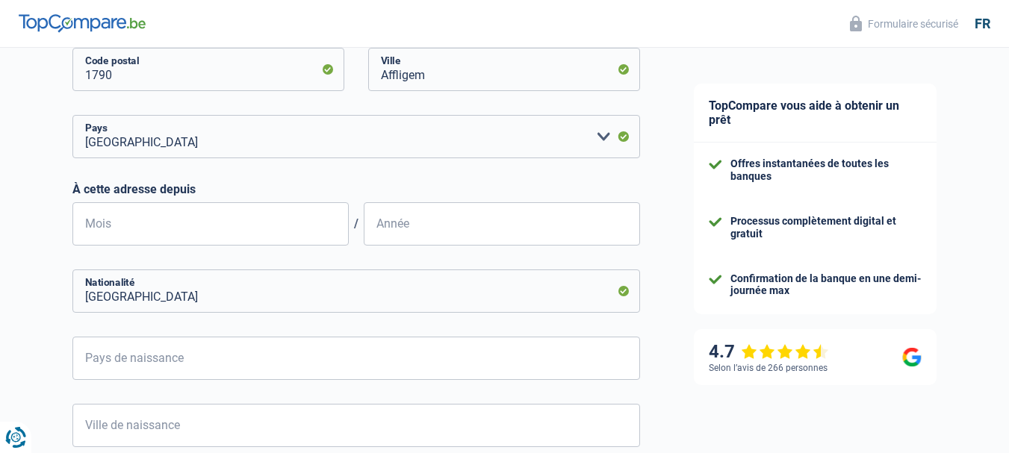
scroll to position [621, 0]
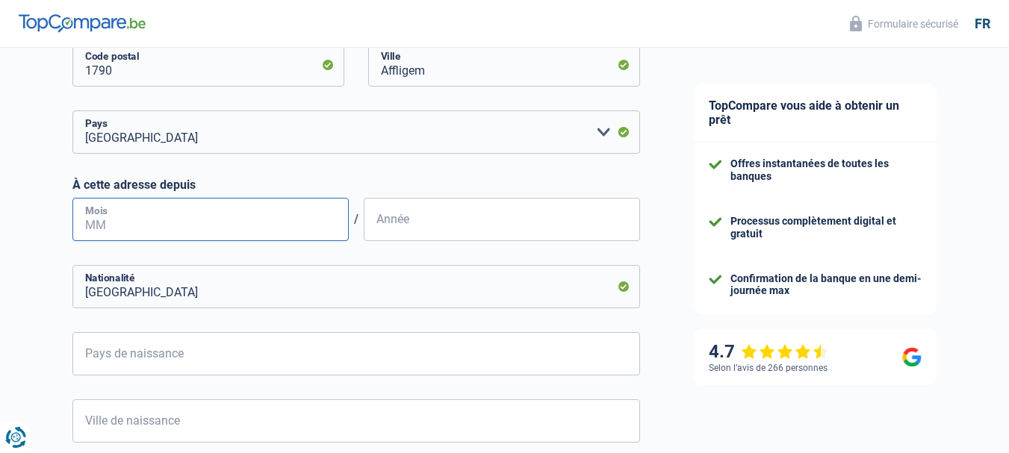
click at [224, 222] on input "Mois" at bounding box center [210, 219] width 276 height 43
type input "2"
type input "03"
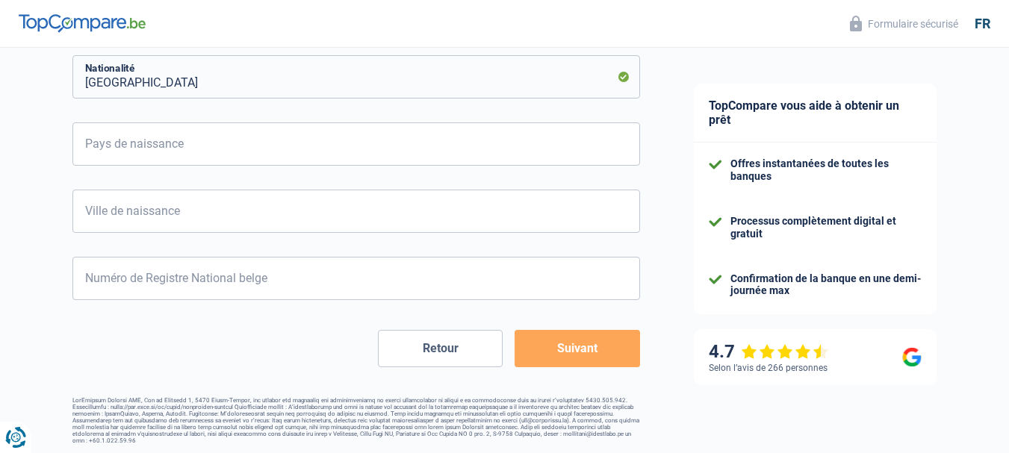
scroll to position [833, 0]
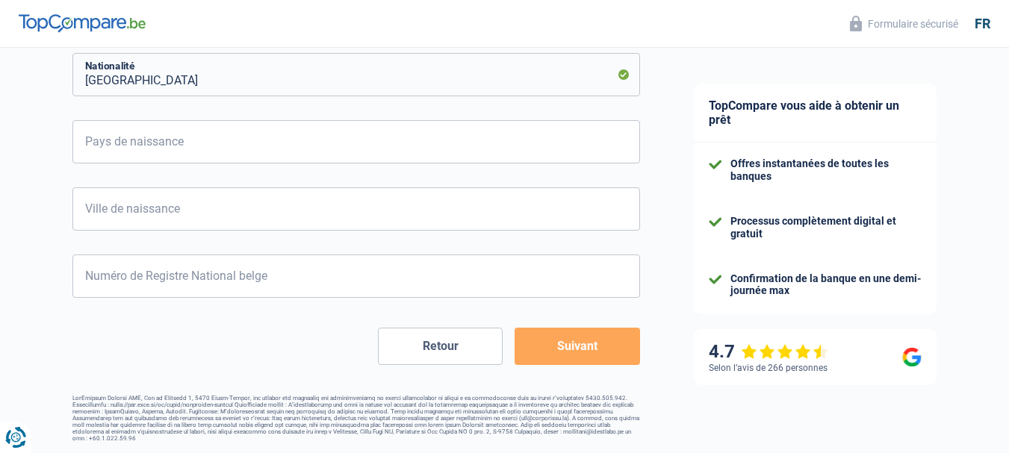
type input "2024"
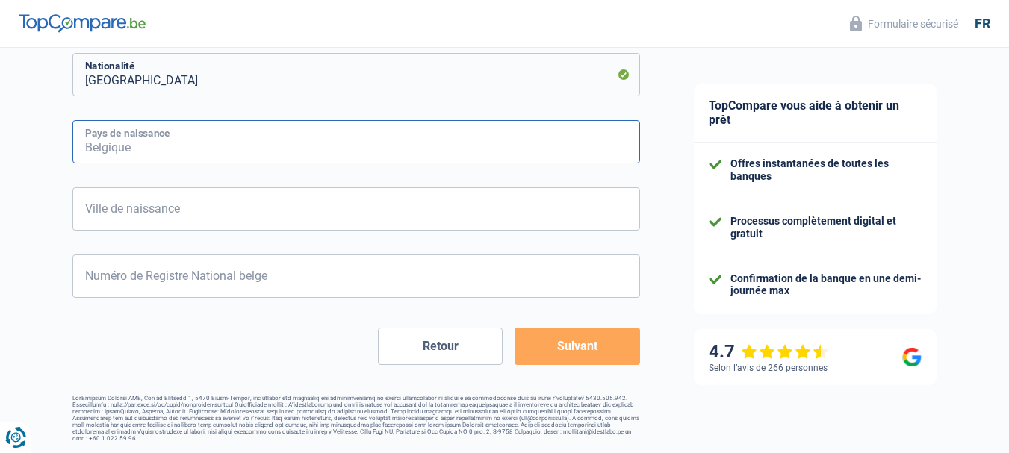
click at [222, 155] on input "Pays de naissance" at bounding box center [356, 141] width 568 height 43
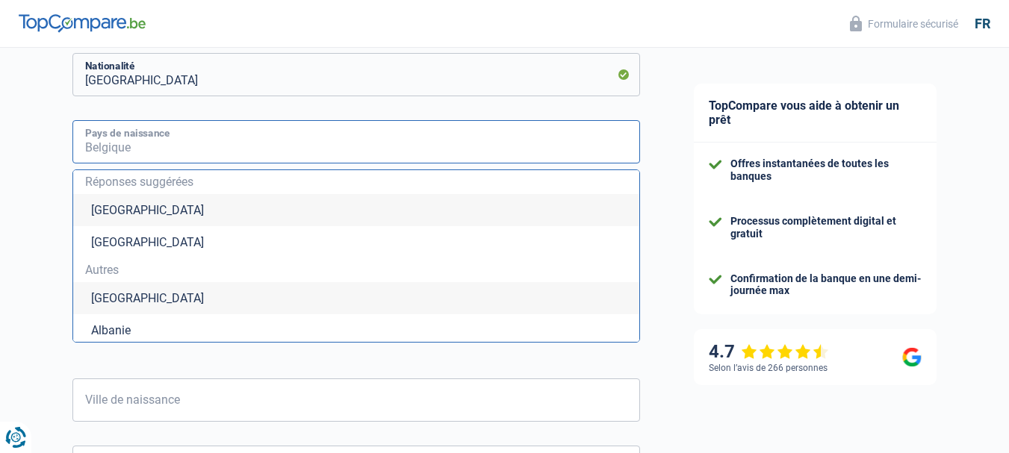
type input "C"
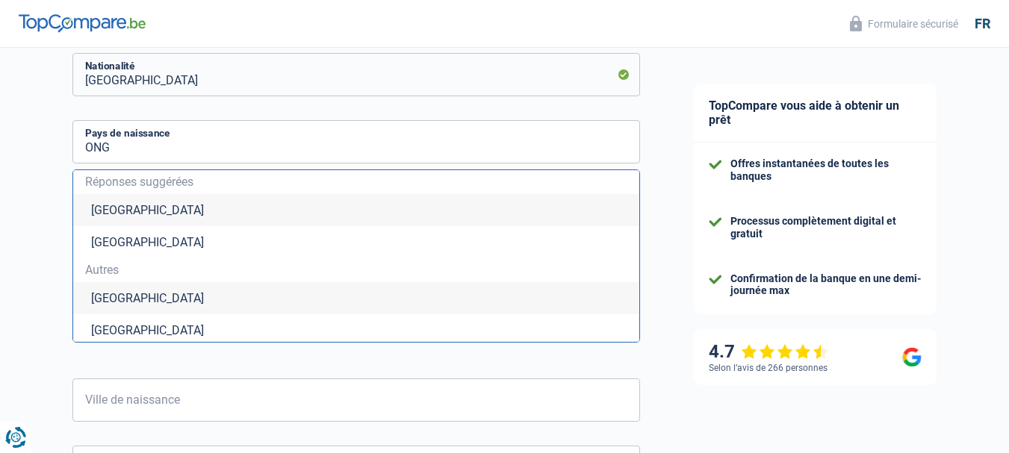
click at [217, 307] on li "République démocratique du Congo" at bounding box center [356, 298] width 566 height 32
type input "République démocratique du Congo"
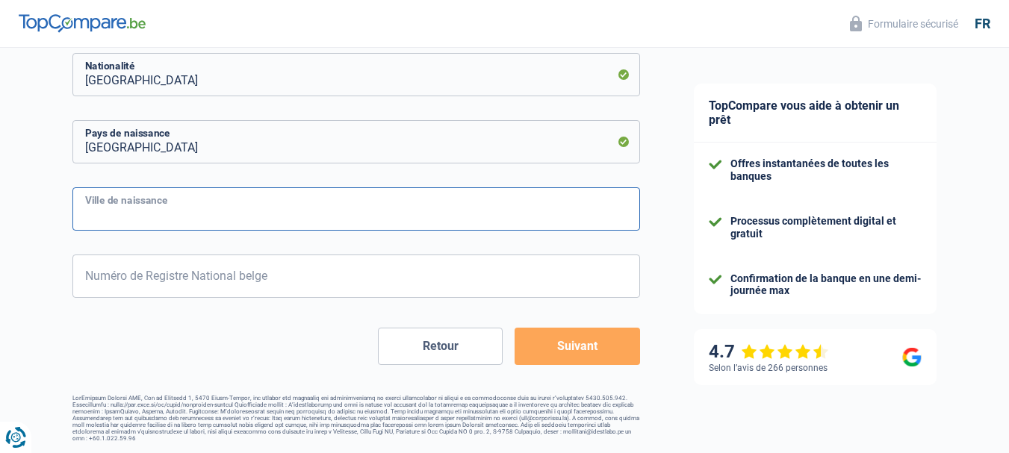
click at [165, 207] on input "Ville de naissance" at bounding box center [356, 209] width 568 height 43
type input "Kinshasa"
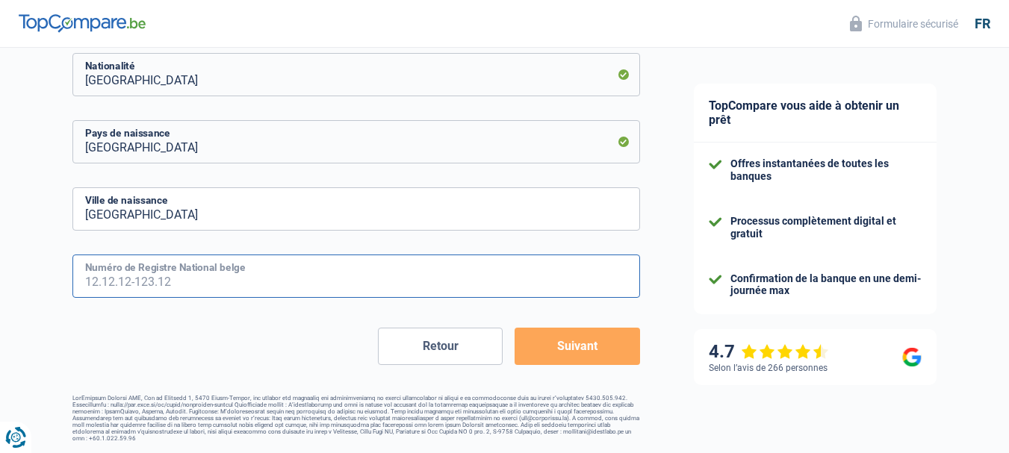
click at [181, 269] on input "Numéro de Registre National belge" at bounding box center [356, 276] width 568 height 43
type input "64.99.36-877"
click at [236, 359] on div "Retour Suivant" at bounding box center [356, 346] width 568 height 37
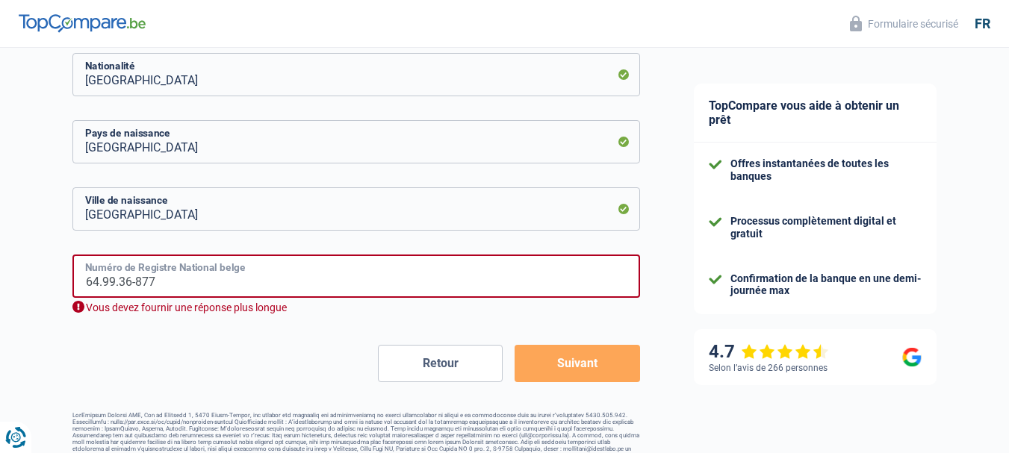
click at [185, 292] on input "64.99.36-877" at bounding box center [356, 276] width 568 height 43
click at [585, 63] on input "Belgique" at bounding box center [356, 74] width 568 height 43
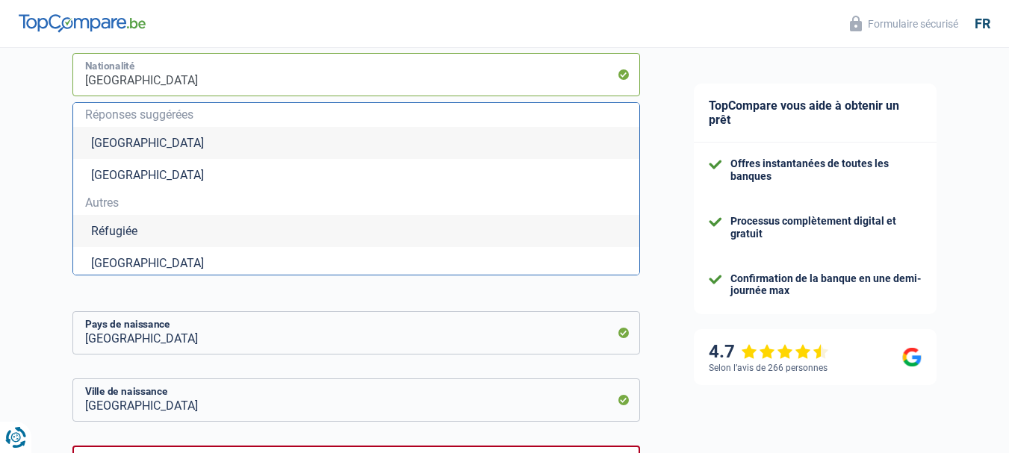
click at [255, 84] on input "Belgique" at bounding box center [356, 74] width 568 height 43
type input "B"
click at [232, 231] on li "République démocratique du Congo" at bounding box center [356, 231] width 566 height 32
type input "République démocratique du Congo"
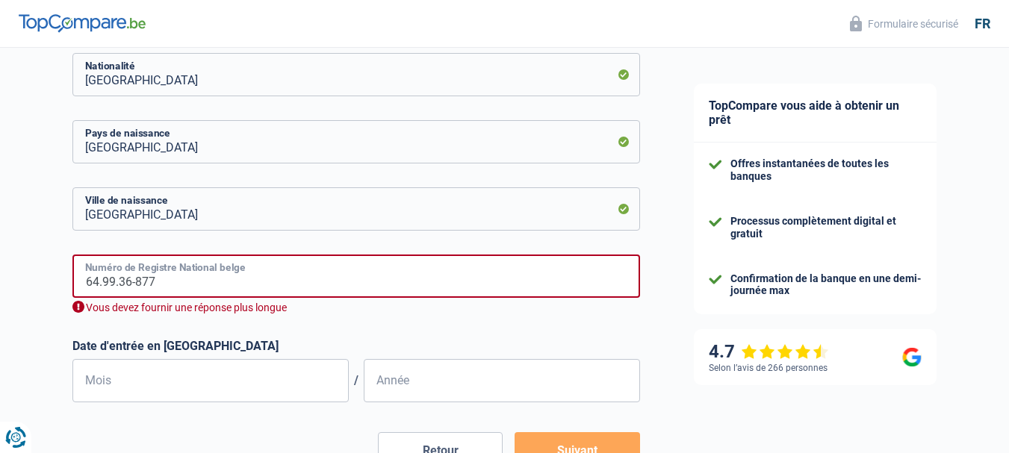
click at [188, 291] on input "64.99.36-877" at bounding box center [356, 276] width 568 height 43
click at [192, 297] on input "64.99.36-877" at bounding box center [356, 276] width 568 height 43
type input "6"
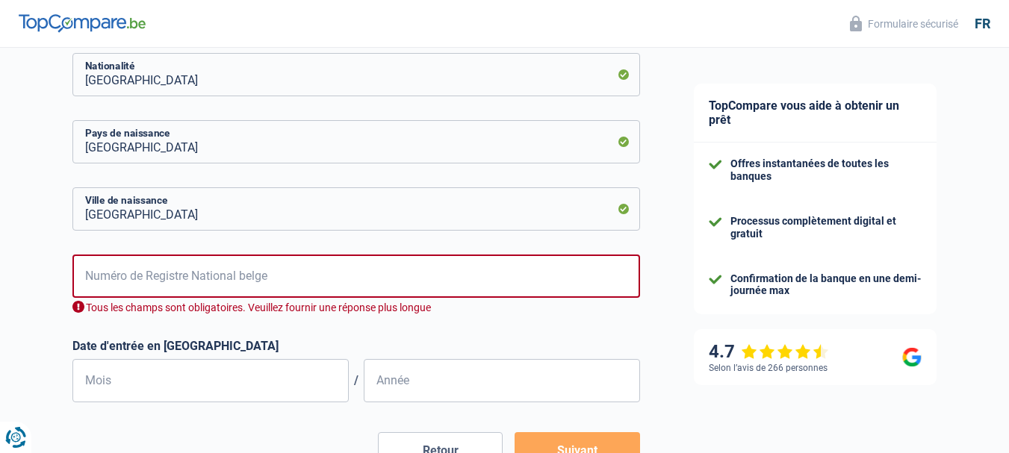
click at [111, 297] on input "Numéro de Registre National belge" at bounding box center [356, 276] width 568 height 43
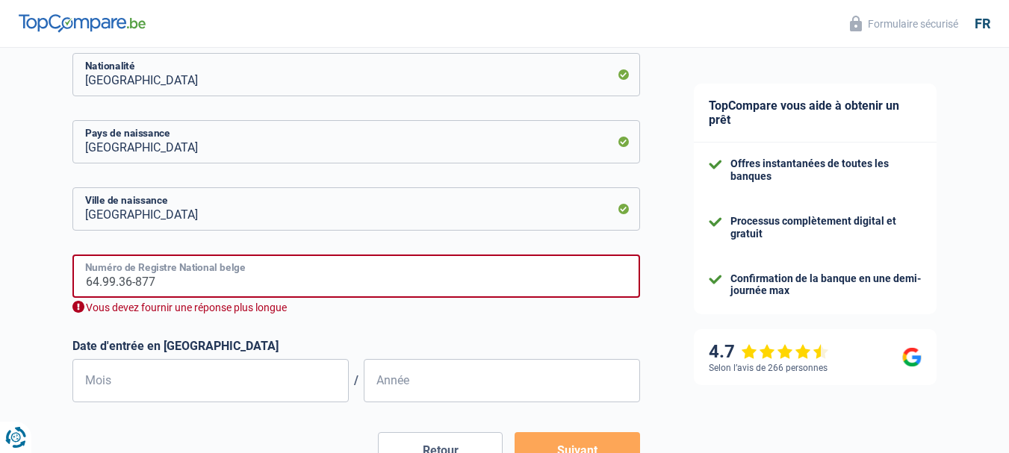
type input "64.99.36-877"
click at [354, 342] on label "Date d'entrée en Belgique" at bounding box center [356, 346] width 568 height 14
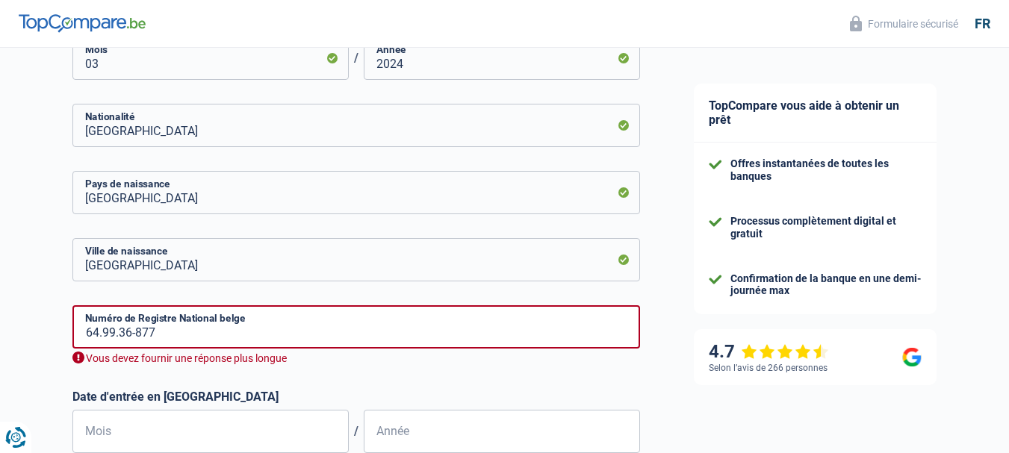
scroll to position [835, 0]
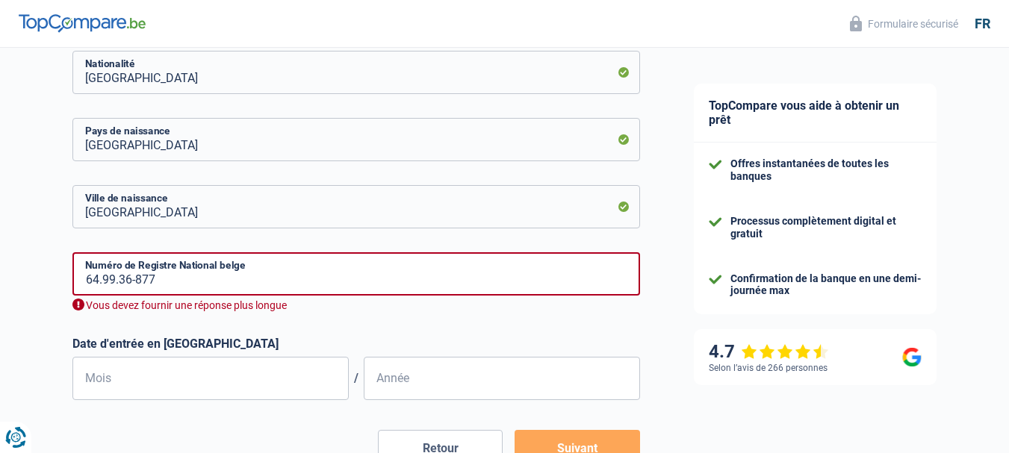
click at [276, 295] on input "64.99.36-877" at bounding box center [356, 274] width 568 height 43
click at [544, 74] on input "République démocratique du Congo" at bounding box center [356, 72] width 568 height 43
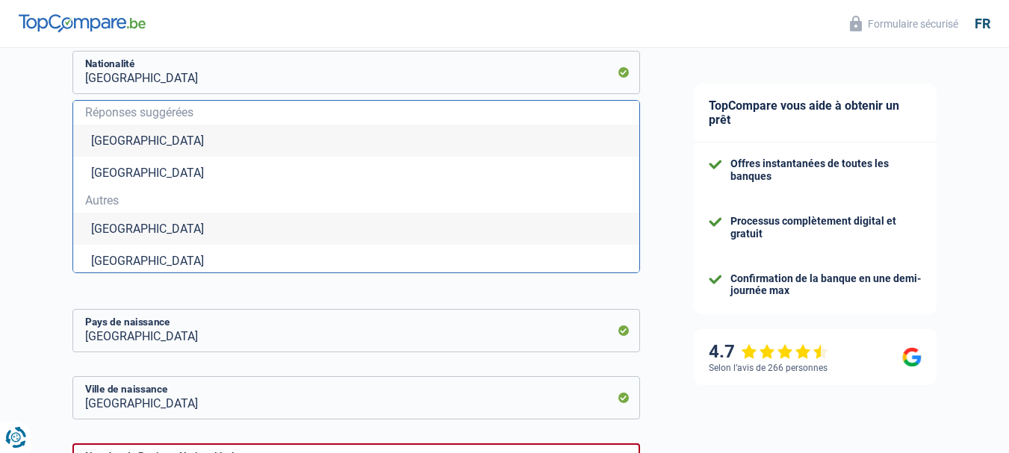
click at [267, 228] on li "République démocratique du Congo" at bounding box center [356, 229] width 566 height 32
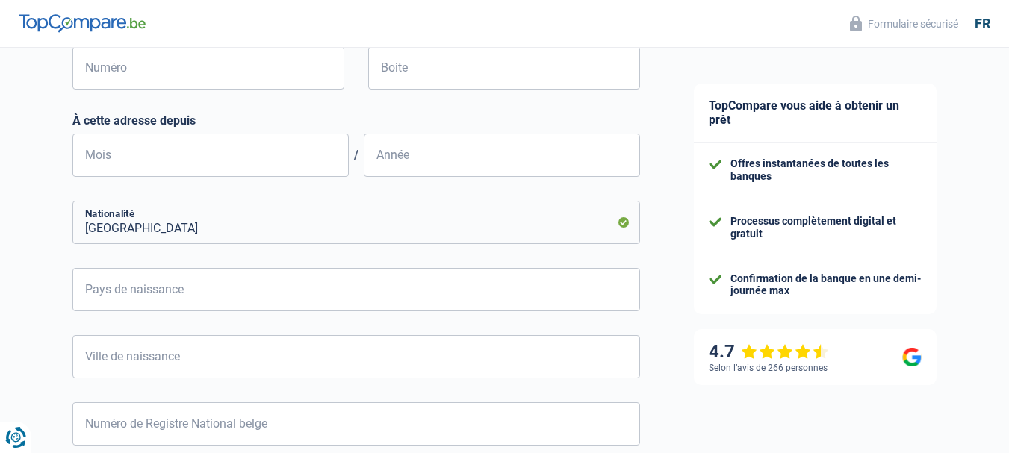
scroll to position [542, 0]
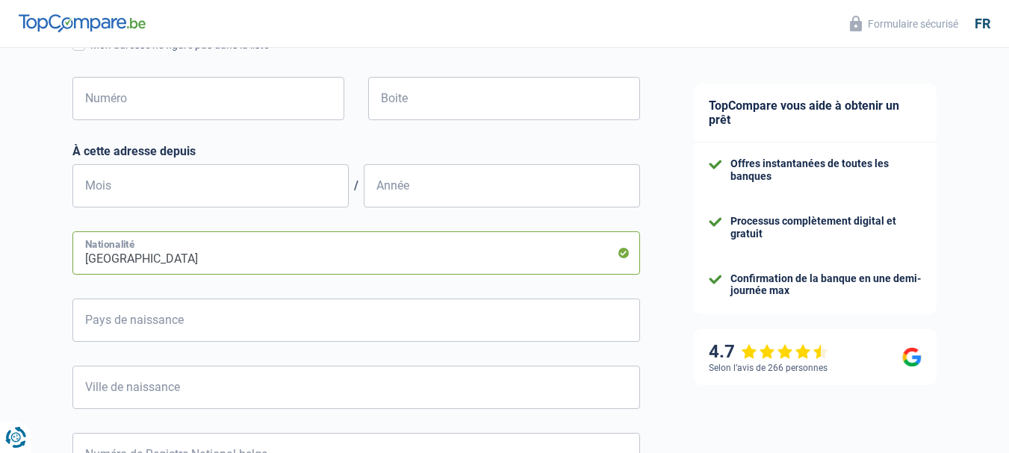
click at [523, 261] on input "Belgique" at bounding box center [356, 253] width 568 height 43
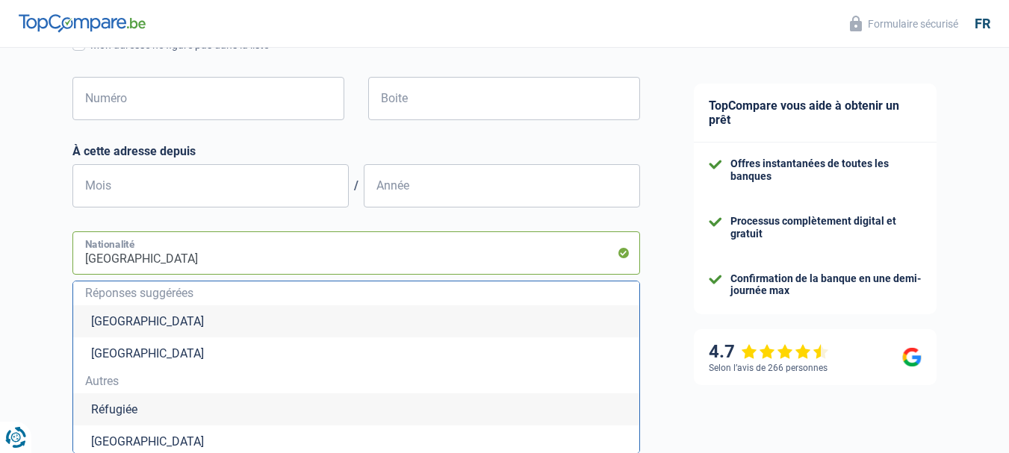
type input "BelgiqueC"
click at [314, 409] on li "République démocratique du Congo" at bounding box center [356, 410] width 566 height 32
type input "République démocratique du Congo"
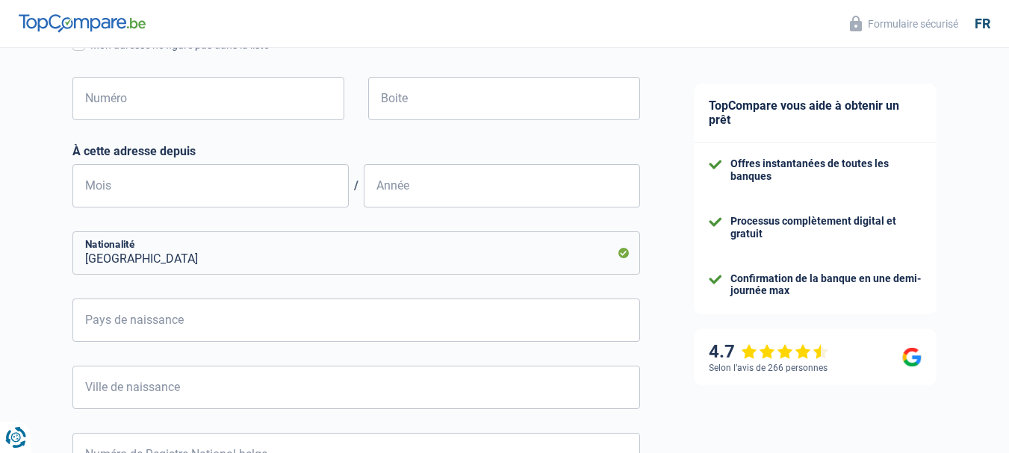
scroll to position [721, 0]
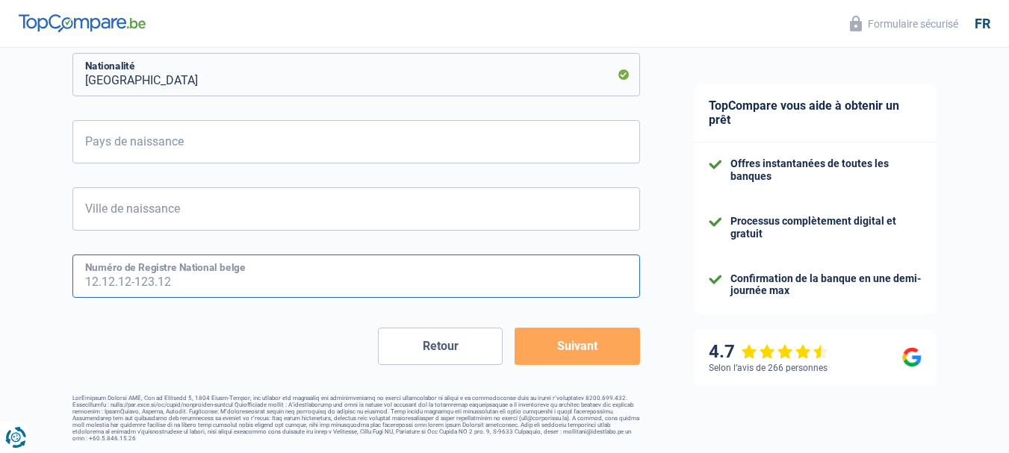
click at [188, 283] on input "Numéro de Registre National belge" at bounding box center [356, 276] width 568 height 43
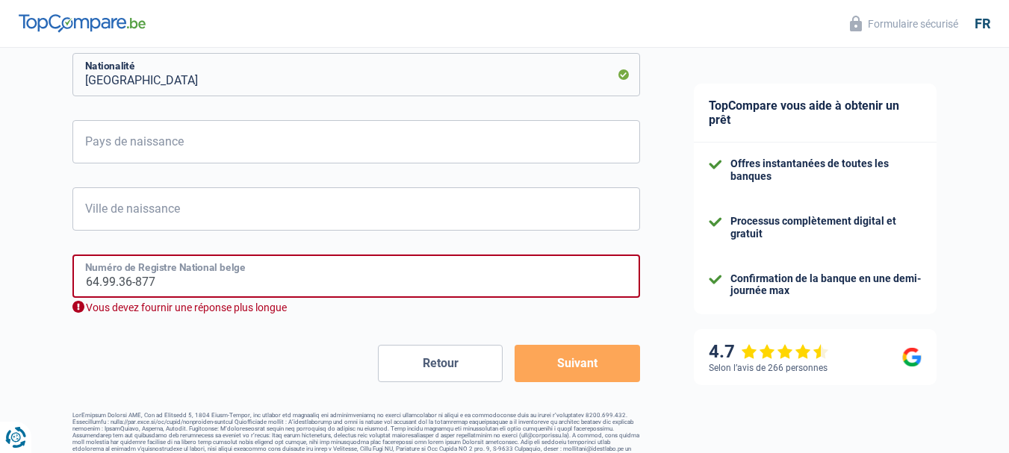
click at [182, 284] on input "64.99.36-877" at bounding box center [356, 276] width 568 height 43
type input "6"
type input "03.07.30-454.4"
type input "7"
type input "2003"
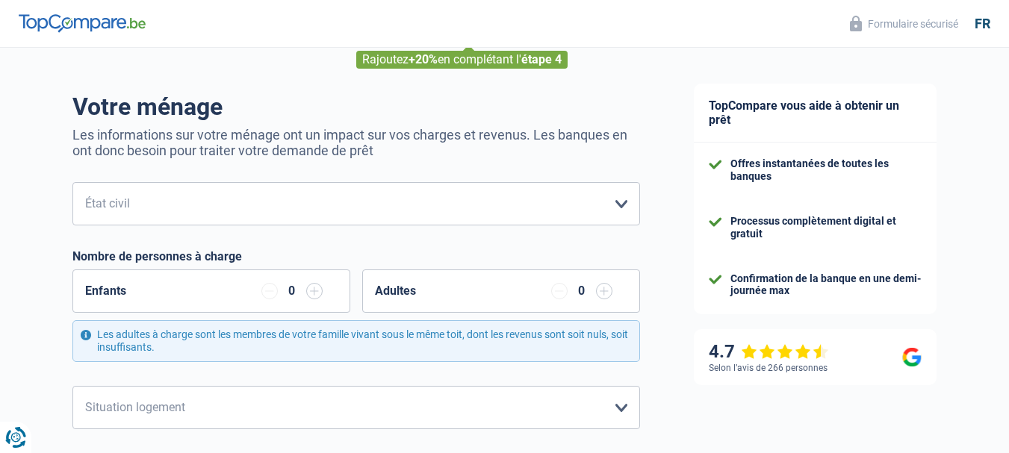
scroll to position [93, 0]
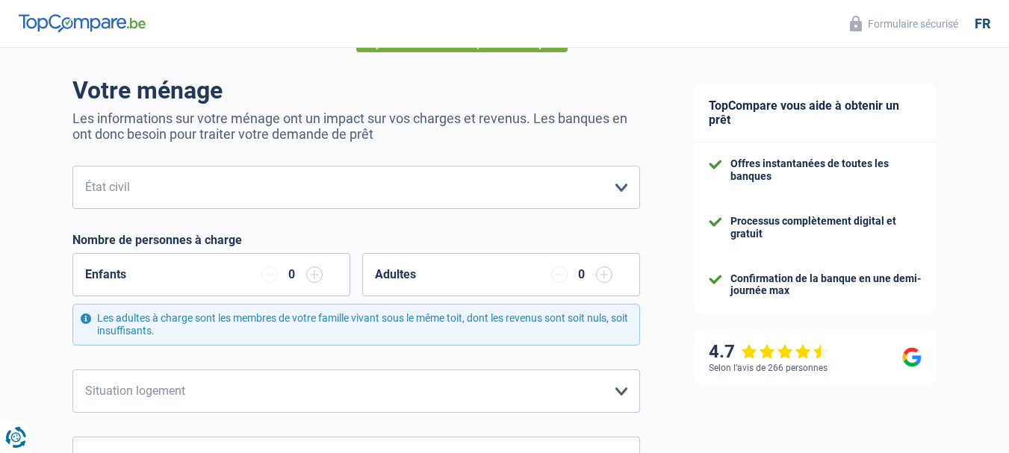
type input "03.07.30-454.48"
click at [625, 204] on select "Célibataire Marié(e) Cohabitant(e) légal(e) Divorcé(e) Veuf(ve) Séparé (de fait…" at bounding box center [356, 187] width 568 height 43
select select "single"
click at [72, 167] on select "Célibataire Marié(e) Cohabitant(e) légal(e) Divorcé(e) Veuf(ve) Séparé (de fait…" at bounding box center [356, 187] width 568 height 43
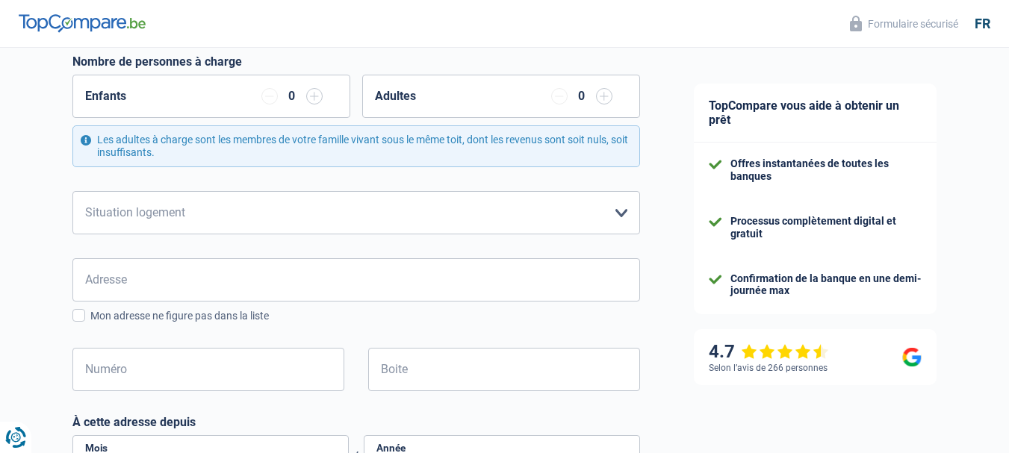
scroll to position [291, 0]
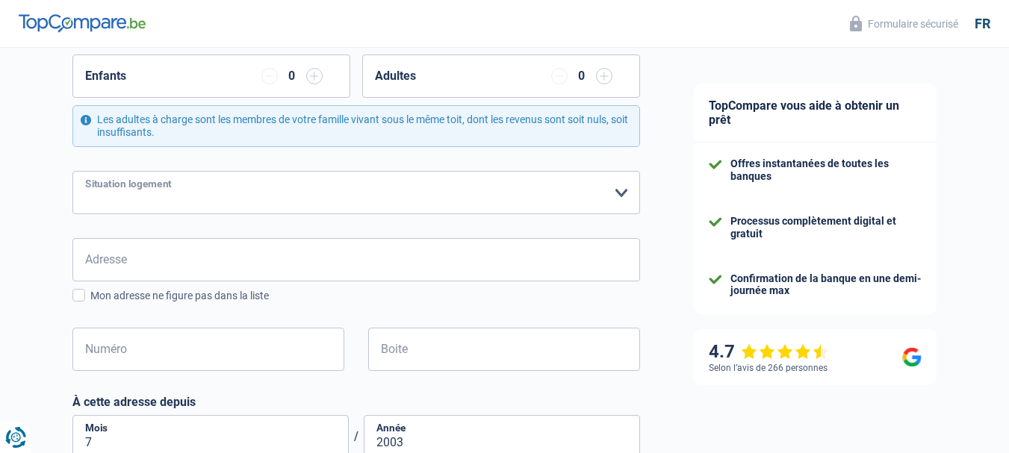
click at [614, 198] on select "Locataire Propriétaire avec prêt hypothécaire Propriétaire sans prêt hypothécai…" at bounding box center [356, 192] width 568 height 43
select select "liveWithParents"
click at [72, 172] on select "Locataire Propriétaire avec prêt hypothécaire Propriétaire sans prêt hypothécai…" at bounding box center [356, 192] width 568 height 43
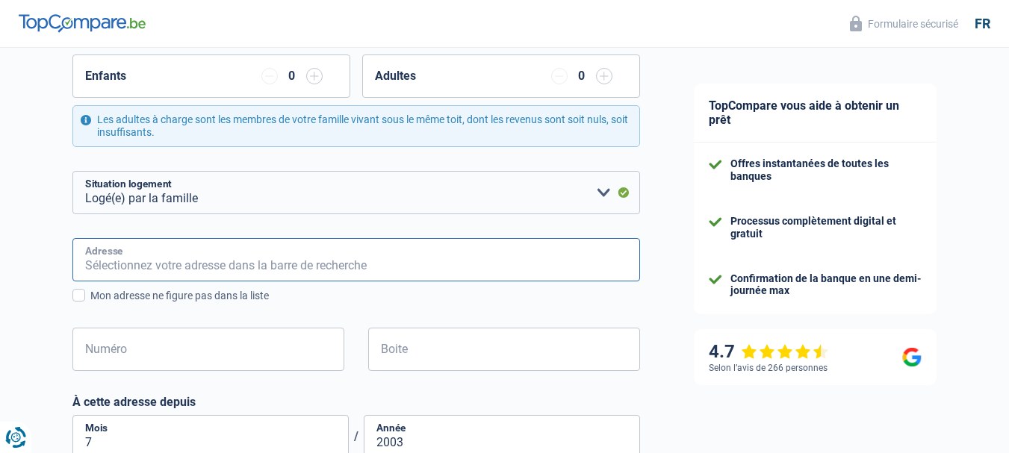
click at [185, 267] on input "Adresse" at bounding box center [356, 259] width 568 height 43
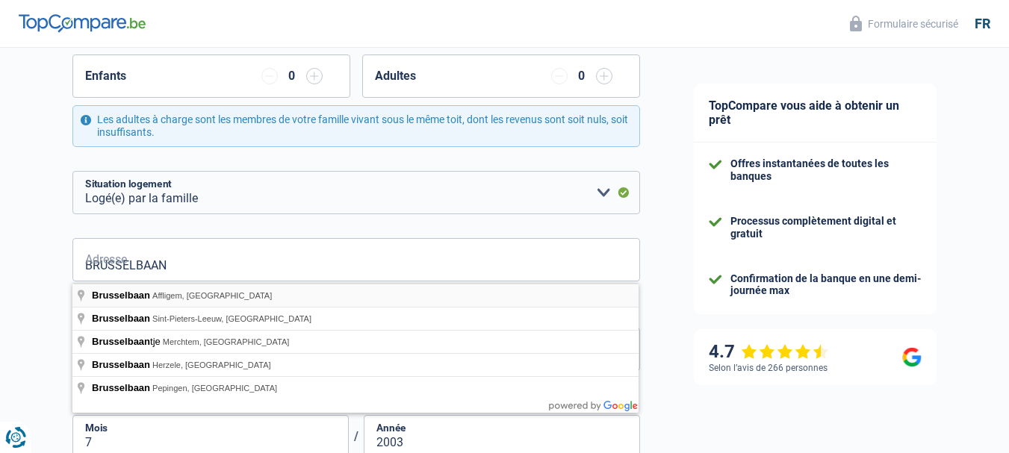
type input "Brusselbaan, Affligem, Belgium"
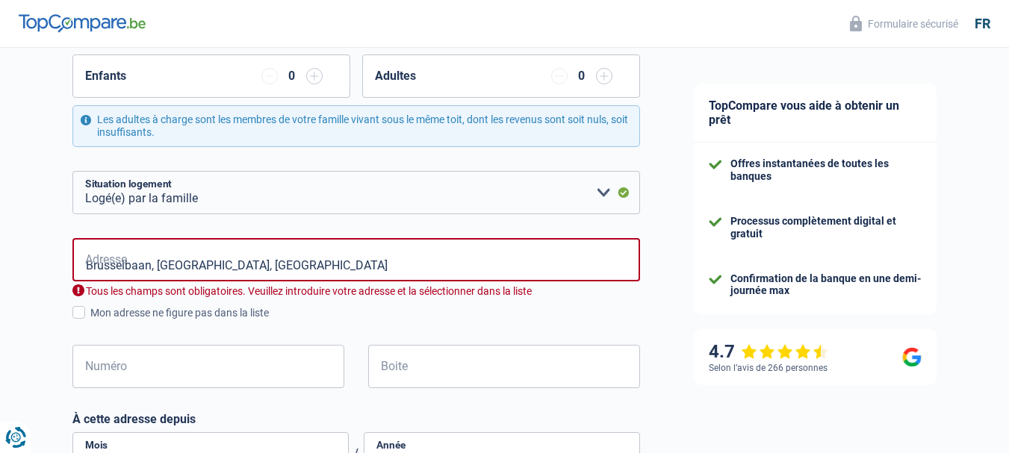
select select "BE"
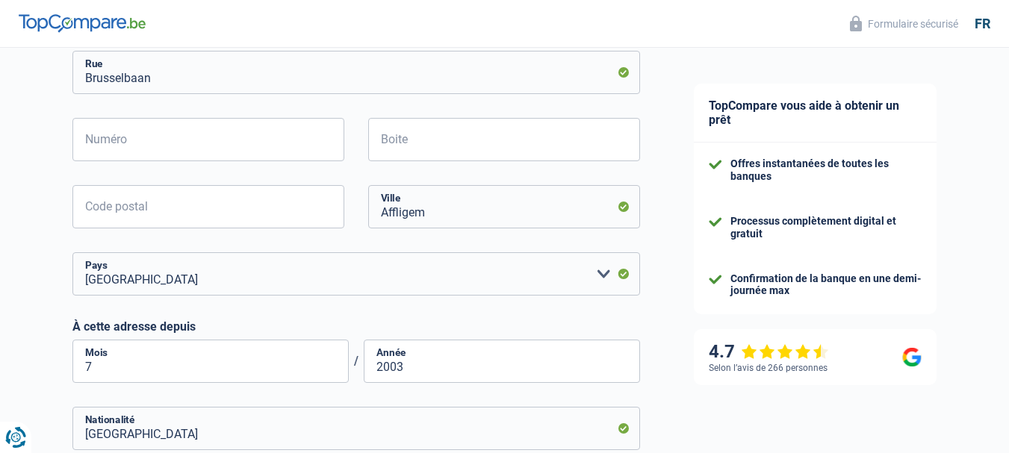
scroll to position [498, 0]
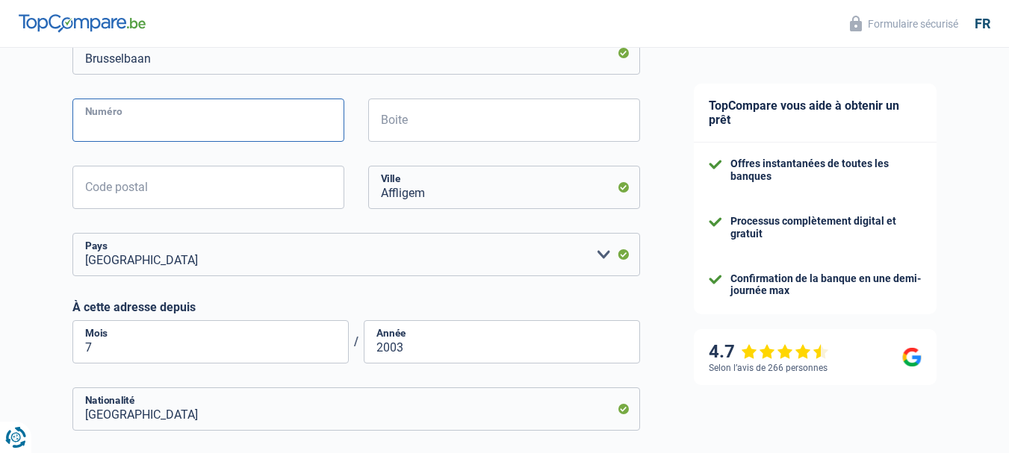
click at [261, 135] on input "Numéro" at bounding box center [208, 120] width 272 height 43
type input "213"
click at [29, 155] on div "Chance de réussite de votre simulation est de 60% 1 2 3 4 5 Rajoutez +20% en co…" at bounding box center [333, 207] width 667 height 1327
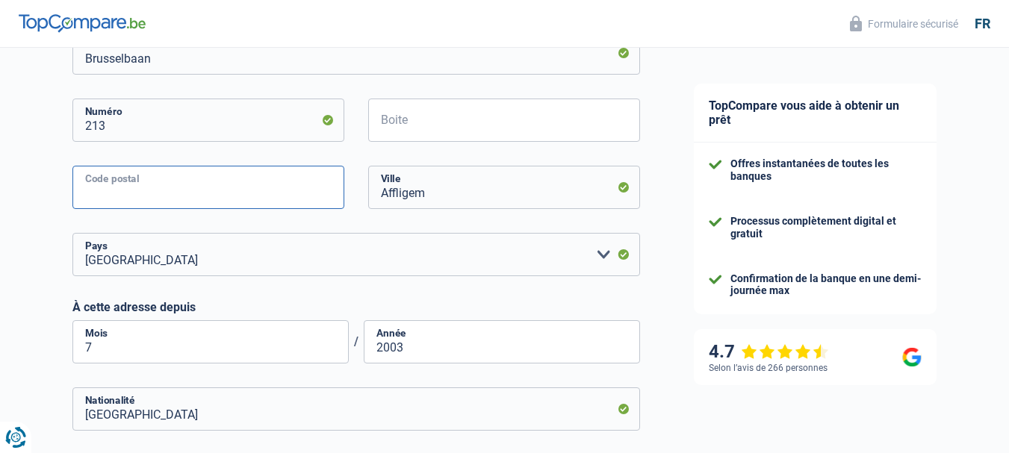
click at [174, 197] on input "Code postal" at bounding box center [208, 187] width 272 height 43
type input "1790"
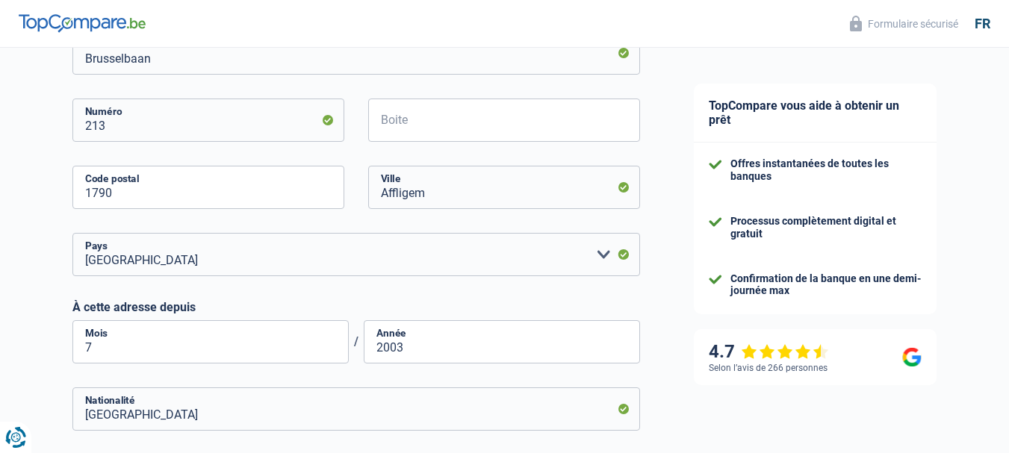
click at [0, 237] on div "Chance de réussite de votre simulation est de 60% 1 2 3 4 5 Rajoutez +20% en co…" at bounding box center [333, 207] width 667 height 1327
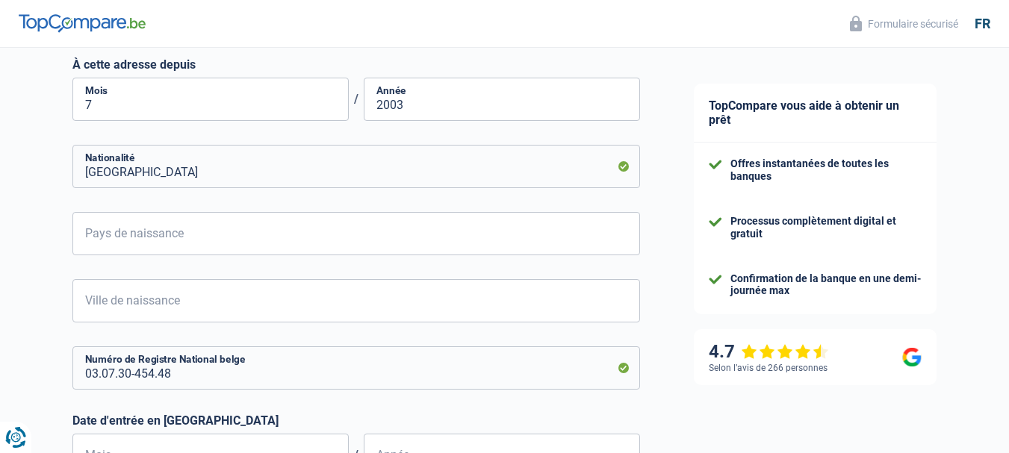
scroll to position [743, 0]
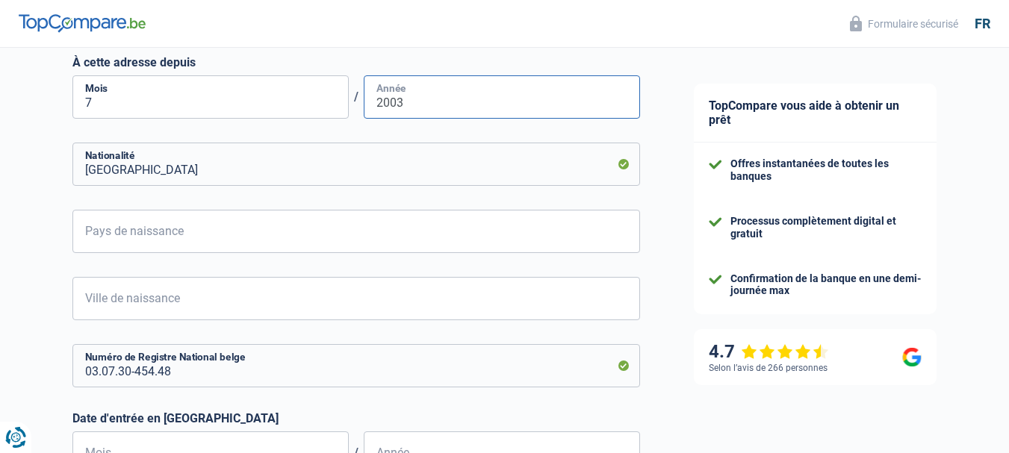
click at [427, 117] on input "2003" at bounding box center [502, 96] width 276 height 43
type input "2024"
click at [200, 230] on input "Pays de naissance" at bounding box center [356, 231] width 568 height 43
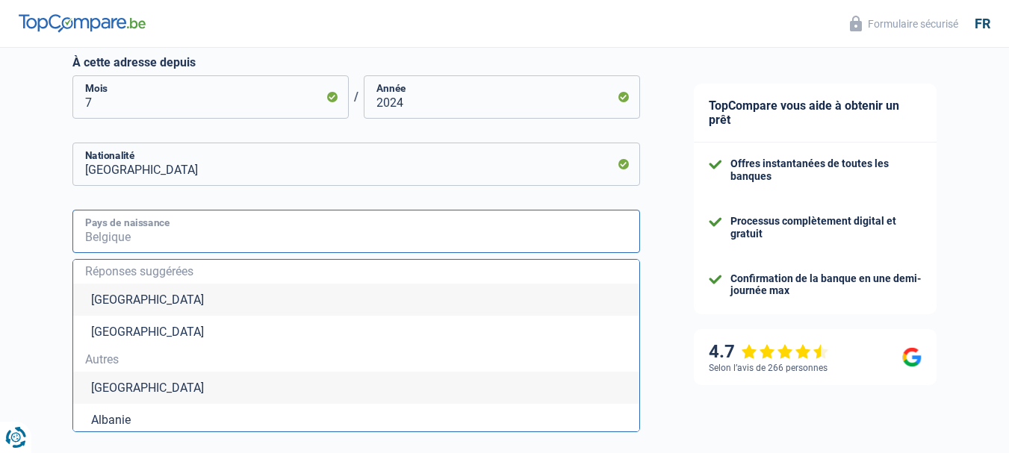
type input "K"
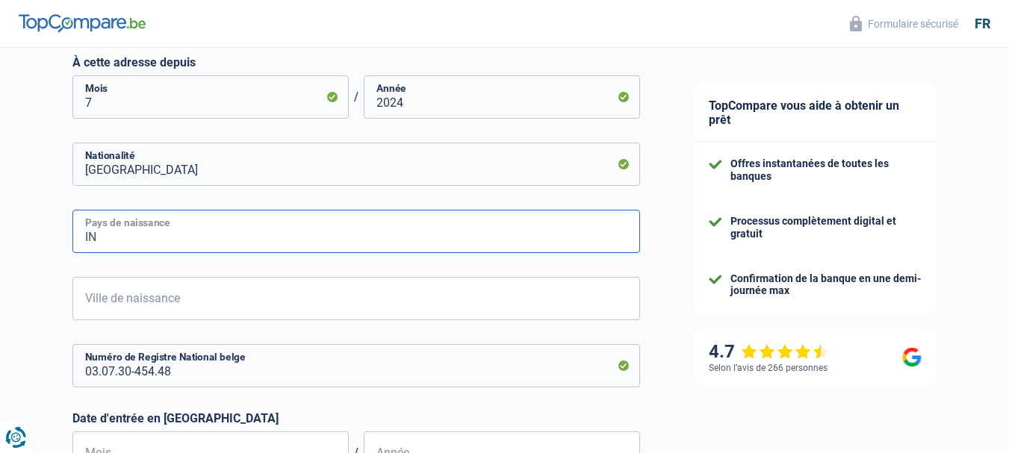
type input "I"
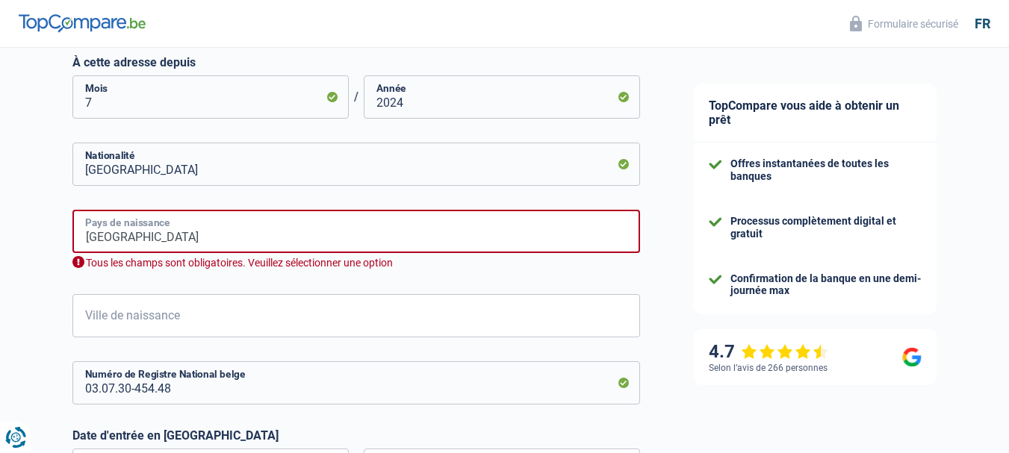
click at [161, 247] on input "Kinshasa" at bounding box center [356, 231] width 568 height 43
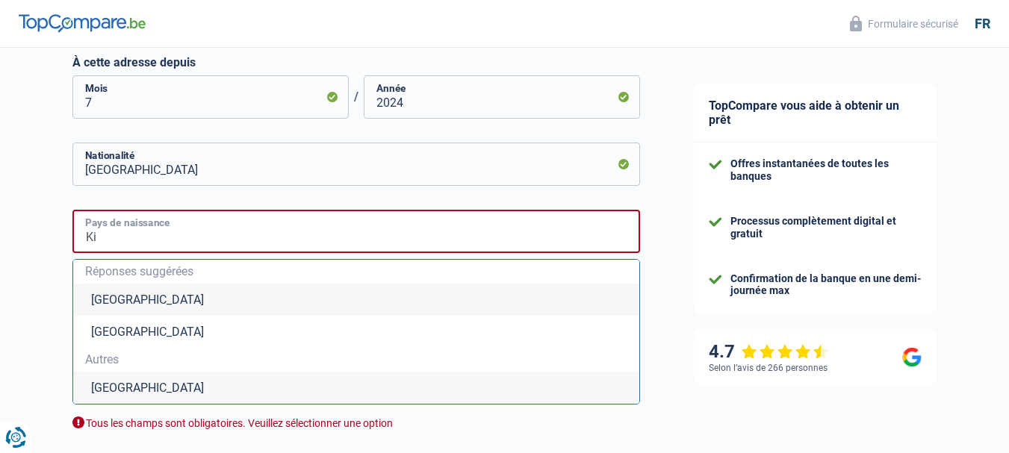
type input "K"
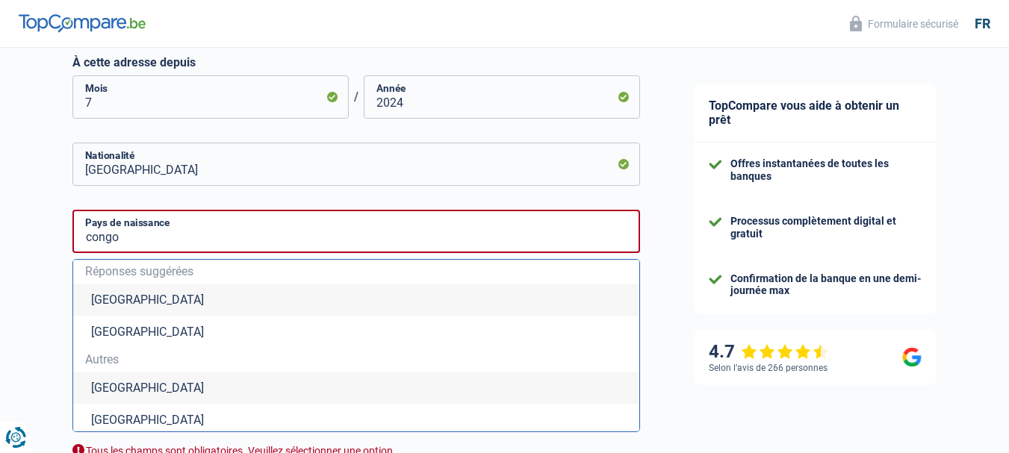
click at [152, 394] on li "République démocratique du Congo" at bounding box center [356, 388] width 566 height 32
type input "République démocratique du Congo"
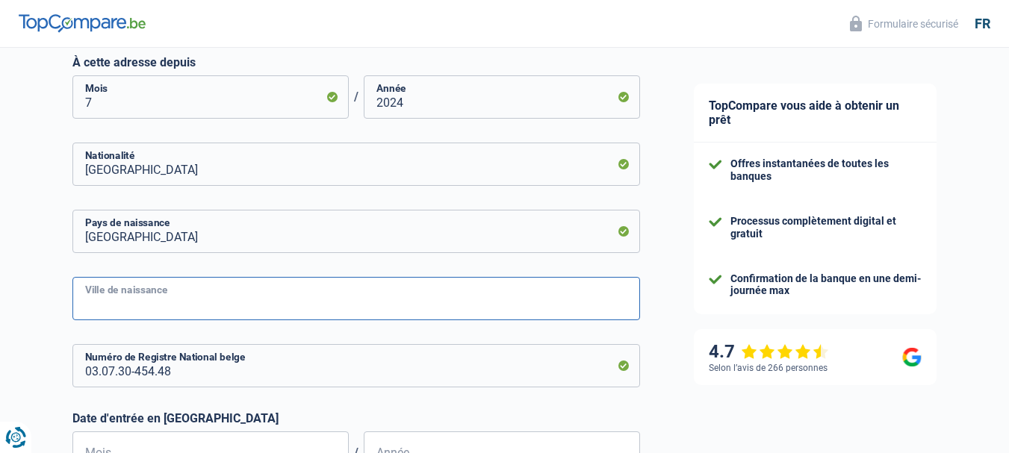
click at [142, 304] on input "Ville de naissance" at bounding box center [356, 298] width 568 height 43
type input "Kinshasa"
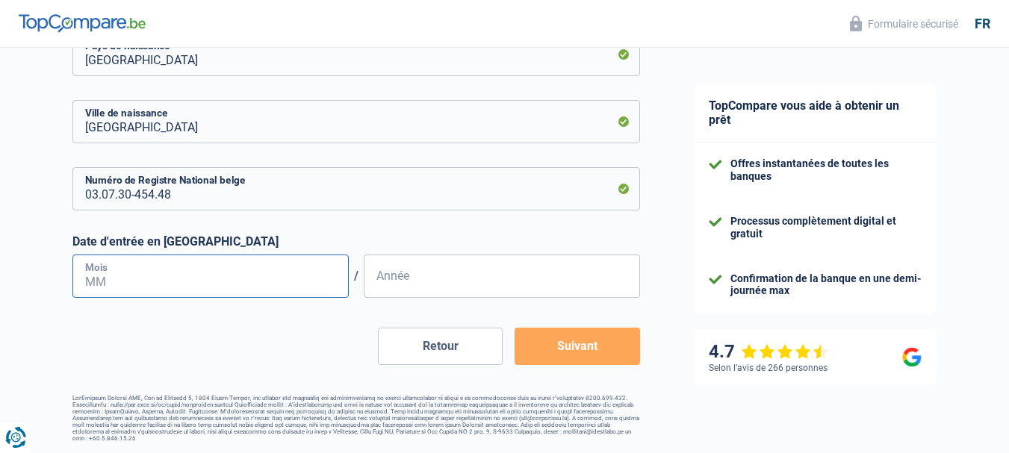
click at [131, 273] on input "Mois" at bounding box center [210, 276] width 276 height 43
type input "09"
type input "2"
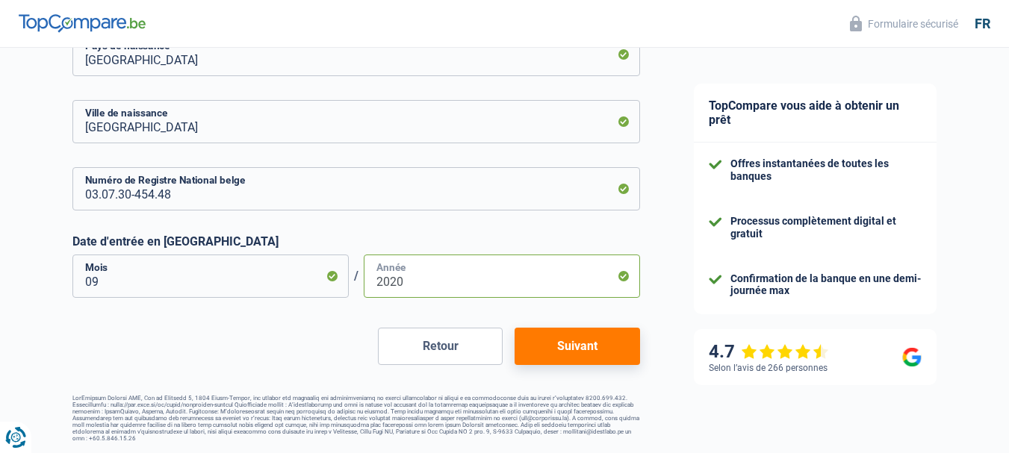
type input "2020"
click at [598, 356] on button "Suivant" at bounding box center [577, 346] width 125 height 37
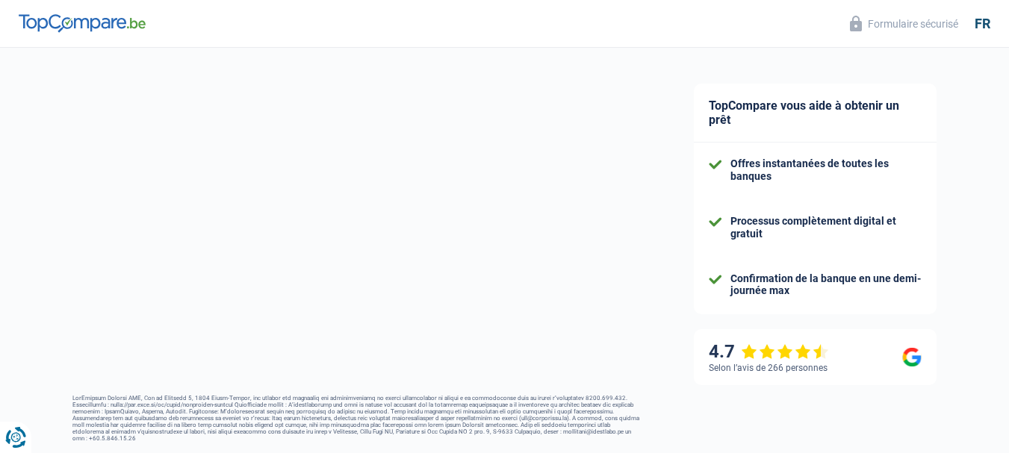
select select "netSalary"
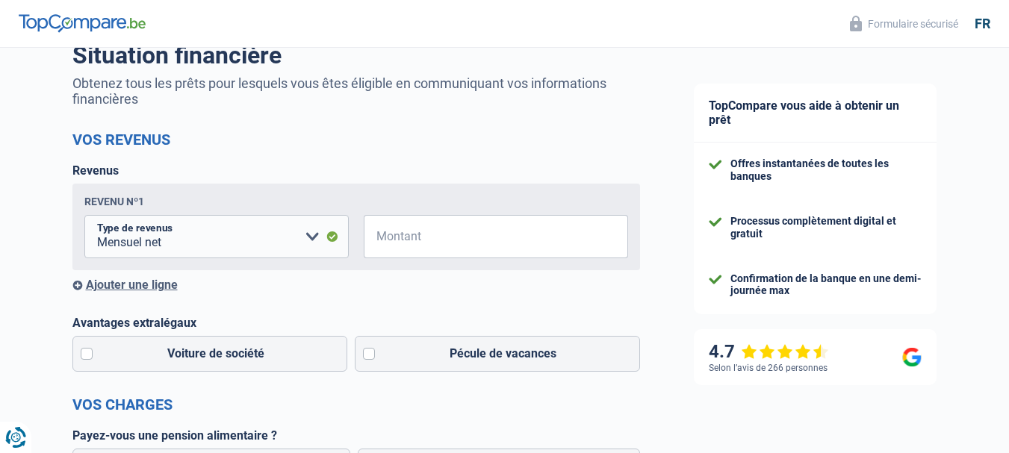
scroll to position [123, 0]
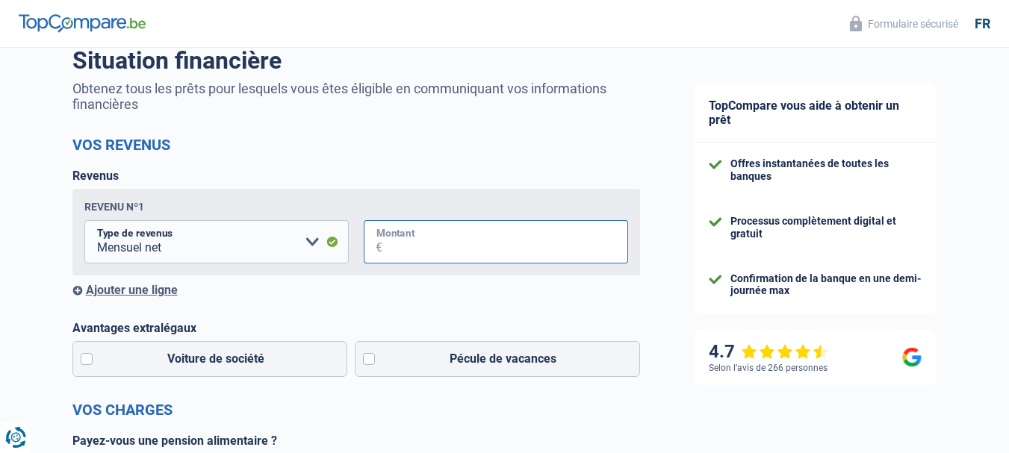
click at [413, 258] on input "Montant" at bounding box center [505, 241] width 246 height 43
type input "2.350"
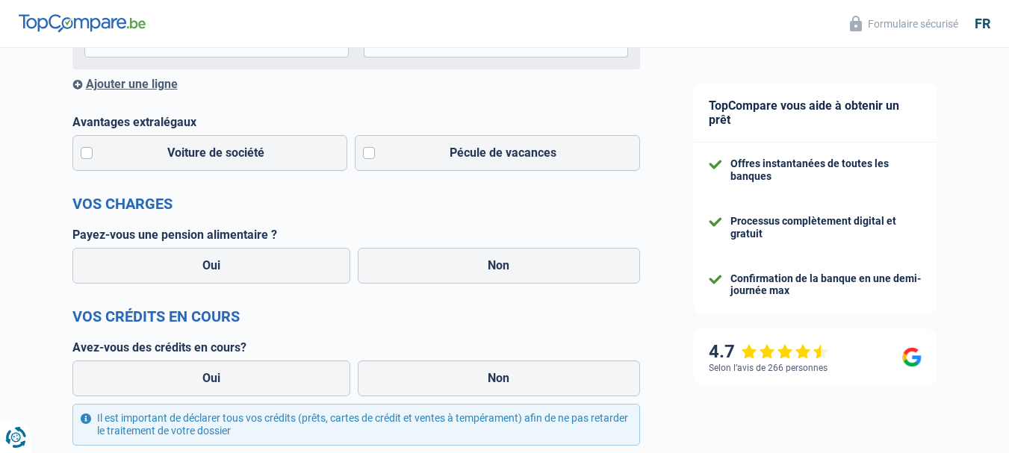
scroll to position [344, 0]
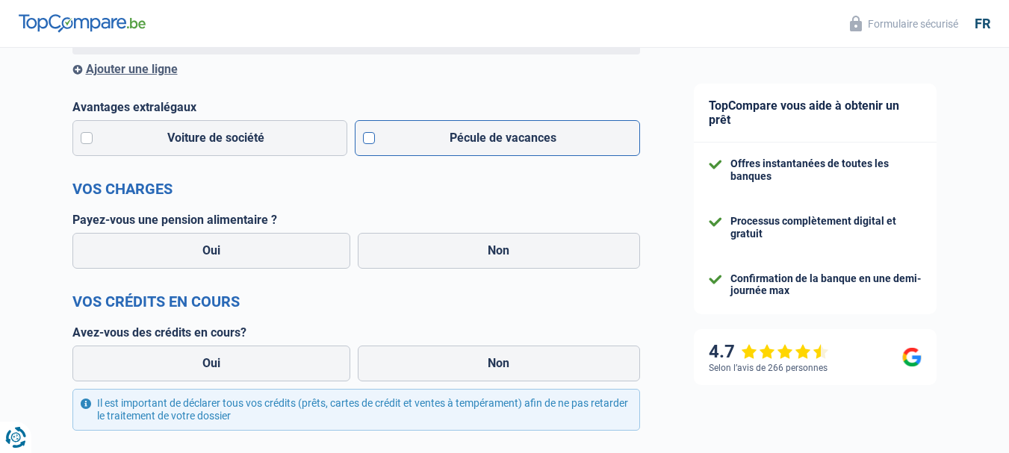
click at [369, 141] on label "Pécule de vacances" at bounding box center [497, 138] width 285 height 36
click at [369, 141] on input "Pécule de vacances" at bounding box center [497, 138] width 285 height 36
checkbox input "true"
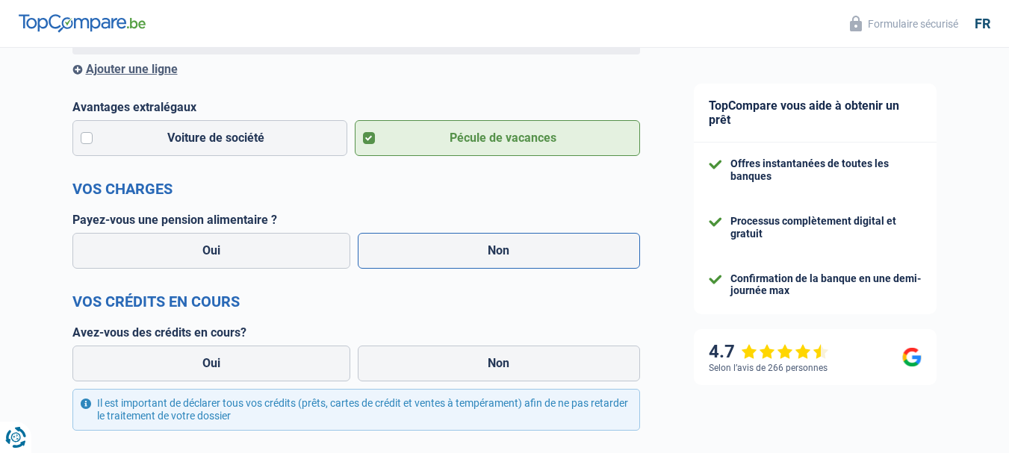
click at [447, 269] on label "Non" at bounding box center [499, 251] width 282 height 36
click at [447, 269] on input "Non" at bounding box center [499, 251] width 282 height 36
radio input "true"
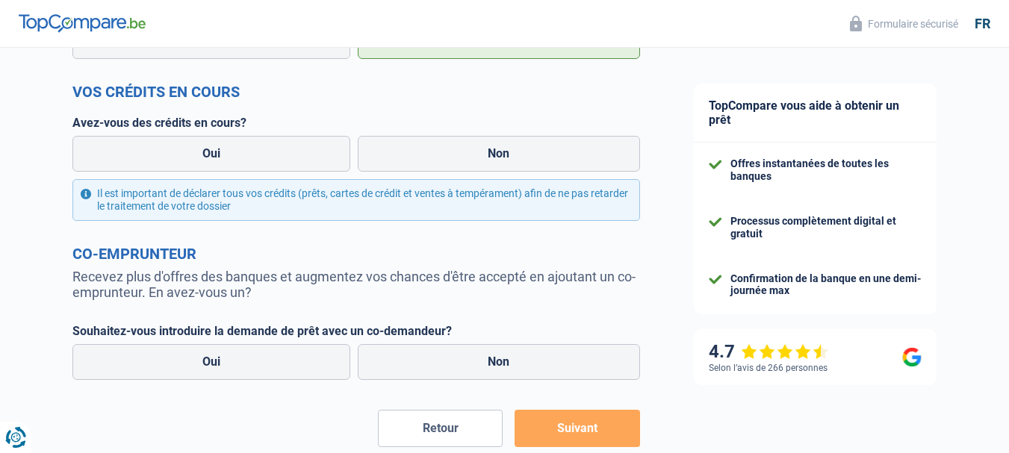
scroll to position [611, 0]
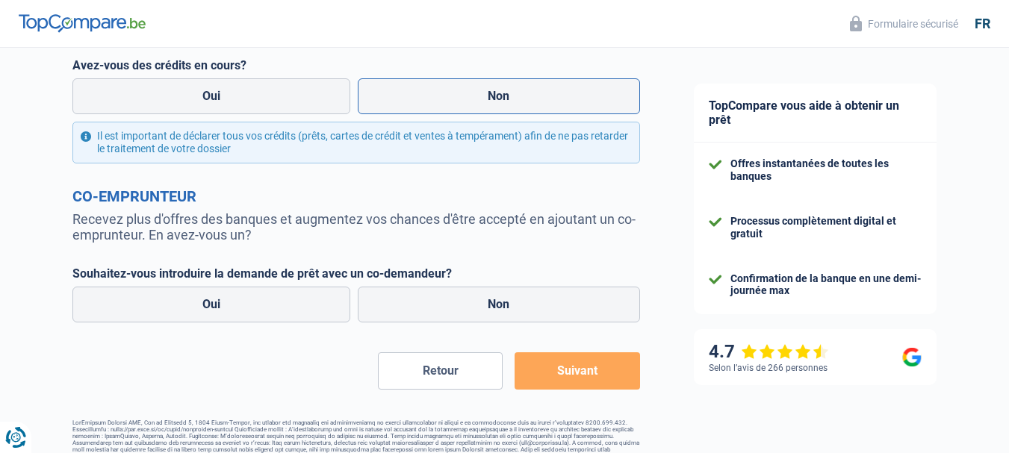
click at [509, 98] on label "Non" at bounding box center [499, 96] width 282 height 36
click at [509, 98] on input "Non" at bounding box center [499, 96] width 282 height 36
radio input "true"
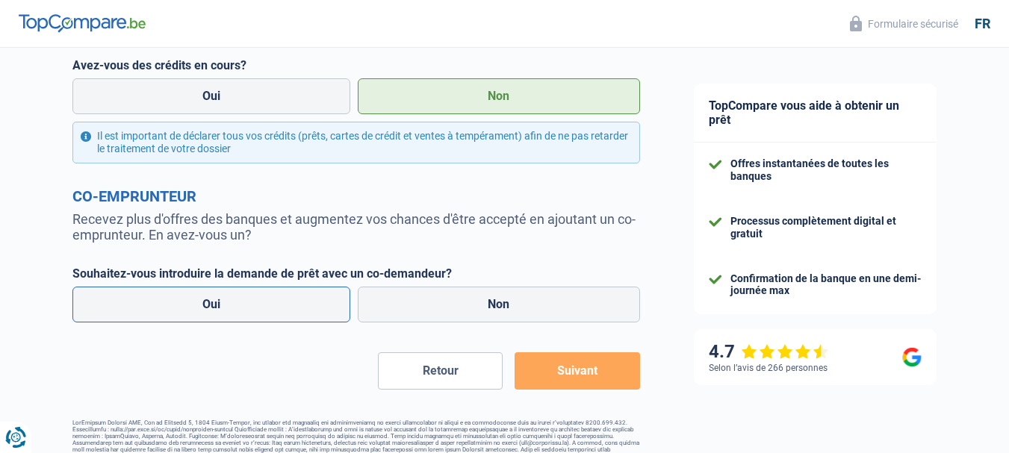
click at [303, 313] on label "Oui" at bounding box center [211, 305] width 279 height 36
click at [303, 313] on input "Oui" at bounding box center [211, 305] width 279 height 36
radio input "true"
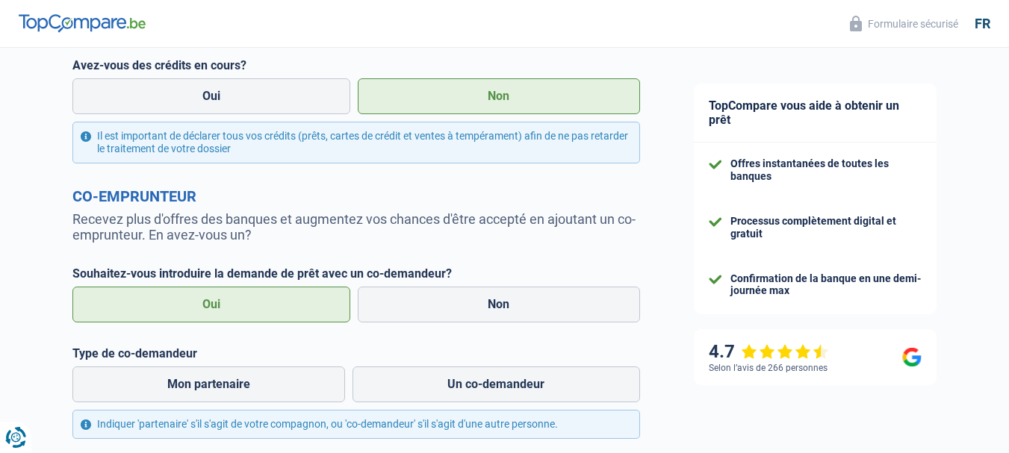
click at [592, 326] on div "Oui Non" at bounding box center [356, 304] width 575 height 43
click at [574, 315] on label "Non" at bounding box center [499, 305] width 282 height 36
click at [574, 315] on input "Non" at bounding box center [499, 305] width 282 height 36
radio input "true"
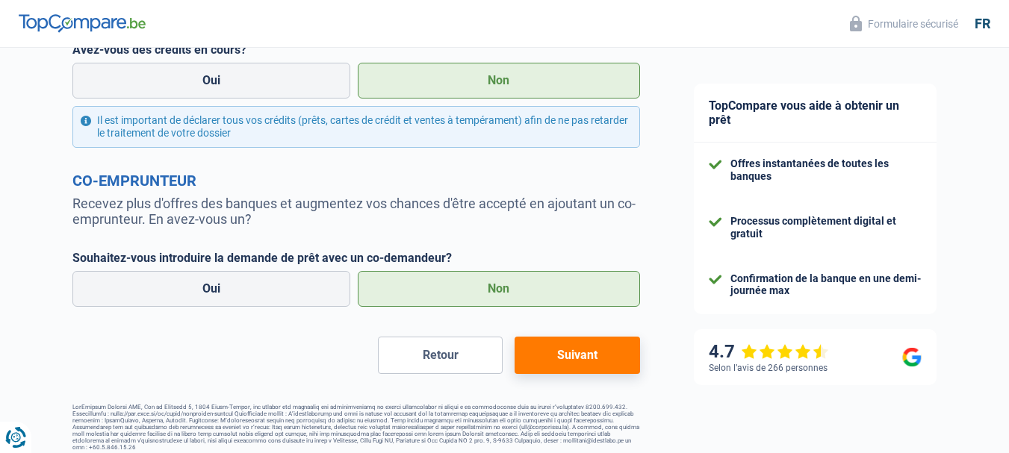
scroll to position [638, 0]
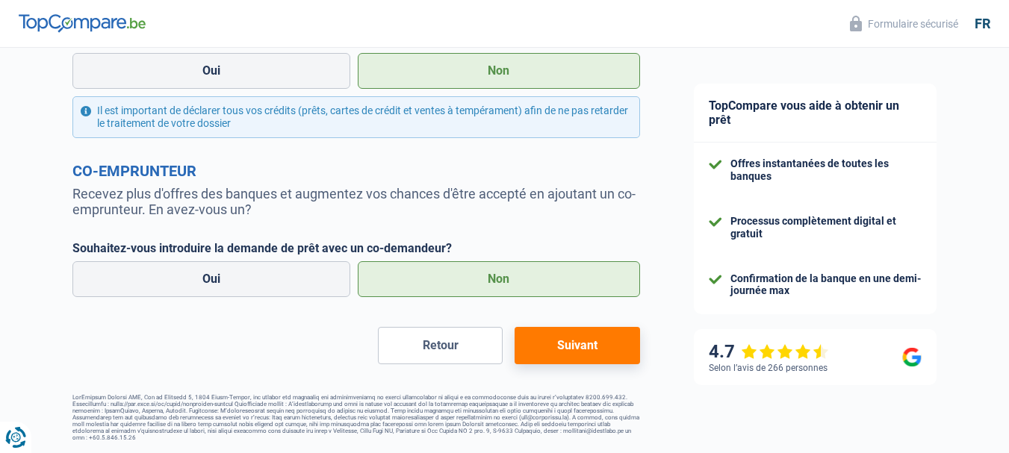
click at [570, 346] on button "Suivant" at bounding box center [577, 345] width 125 height 37
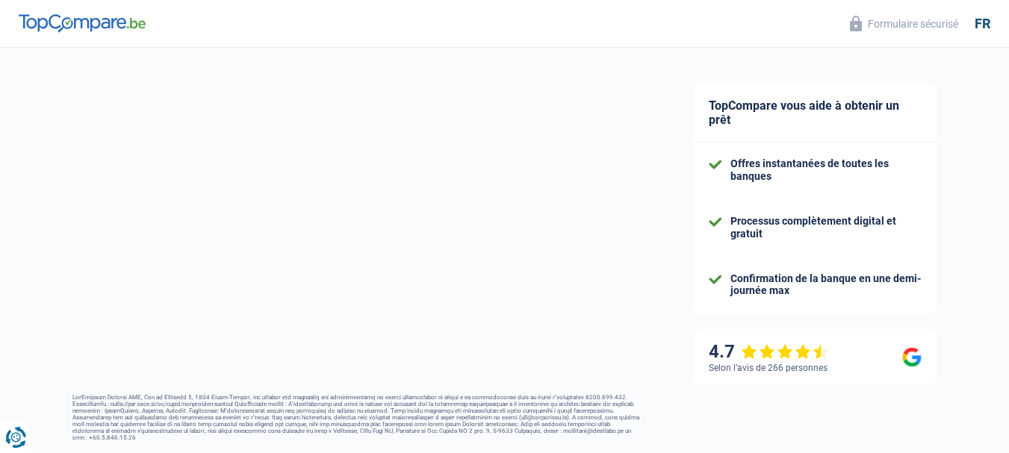
select select "60"
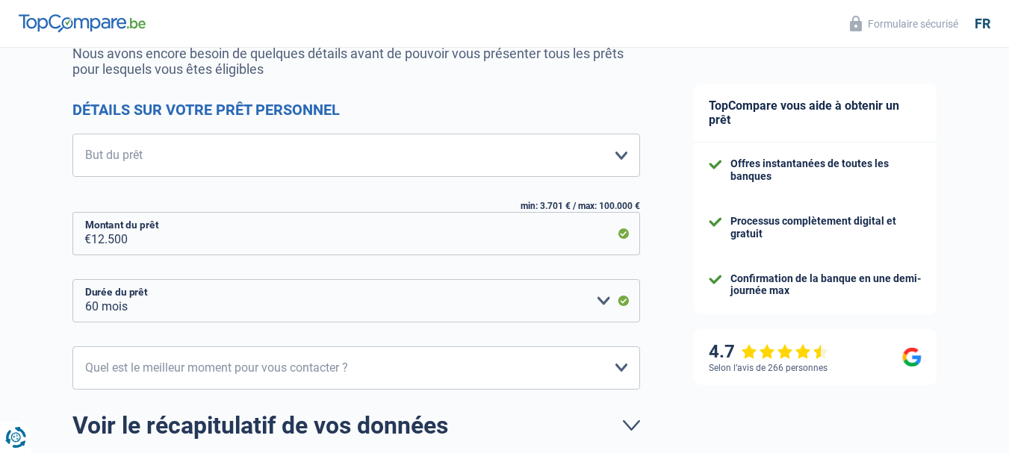
scroll to position [159, 0]
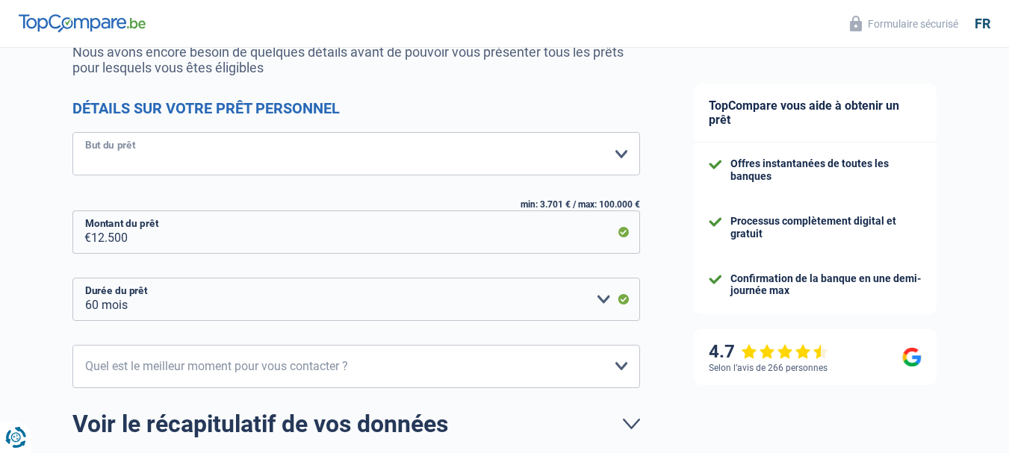
click at [625, 158] on select "Confort maison: meubles, textile, peinture, électroménager, outillage non-profe…" at bounding box center [356, 153] width 568 height 43
select select "movingOrInstallation"
click at [72, 134] on select "Confort maison: meubles, textile, peinture, électroménager, outillage non-profe…" at bounding box center [356, 153] width 568 height 43
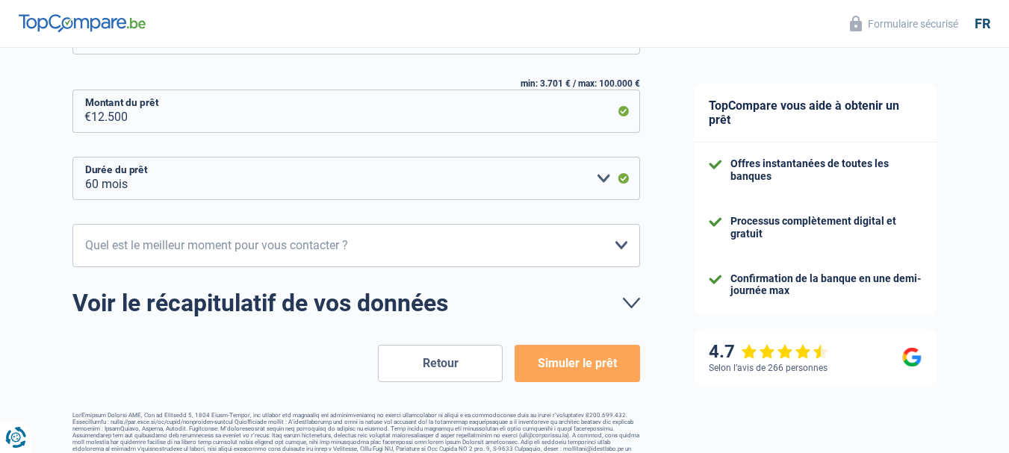
scroll to position [297, 0]
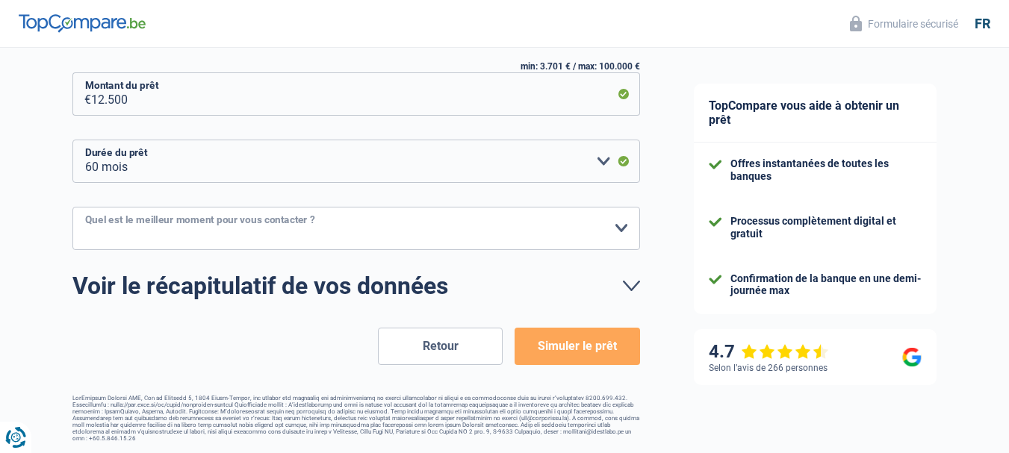
click at [621, 228] on select "10h-12h 12h-14h 14h-16h 16h-18h Veuillez sélectionner une option" at bounding box center [356, 228] width 568 height 43
select select "16-18"
click at [72, 208] on select "10h-12h 12h-14h 14h-16h 16h-18h Veuillez sélectionner une option" at bounding box center [356, 228] width 568 height 43
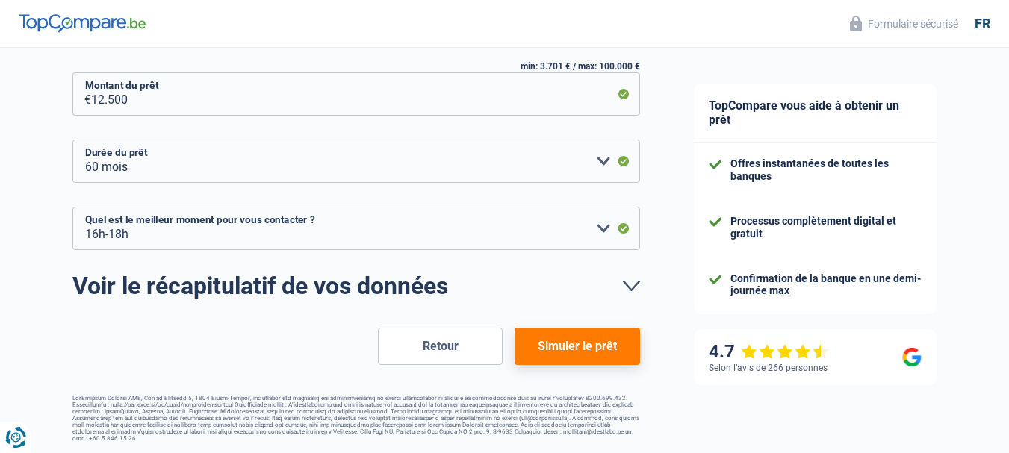
click at [590, 347] on button "Simuler le prêt" at bounding box center [577, 346] width 125 height 37
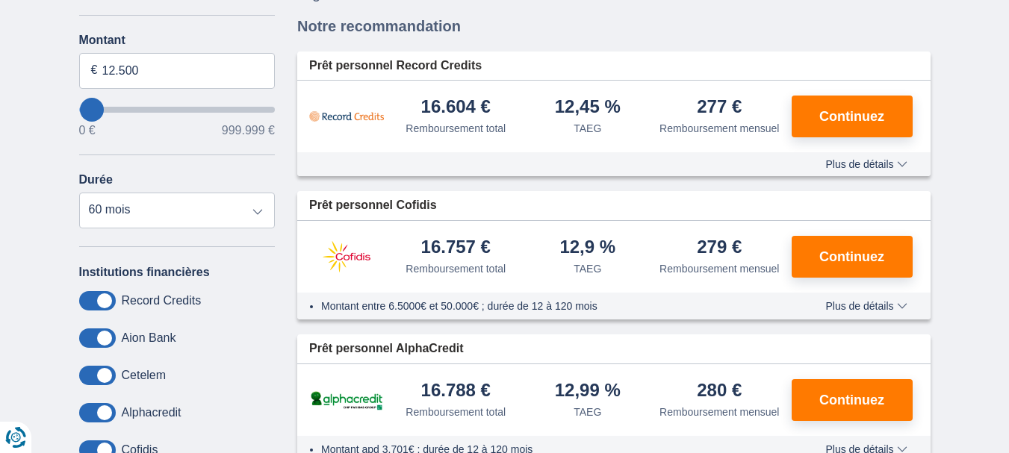
scroll to position [223, 0]
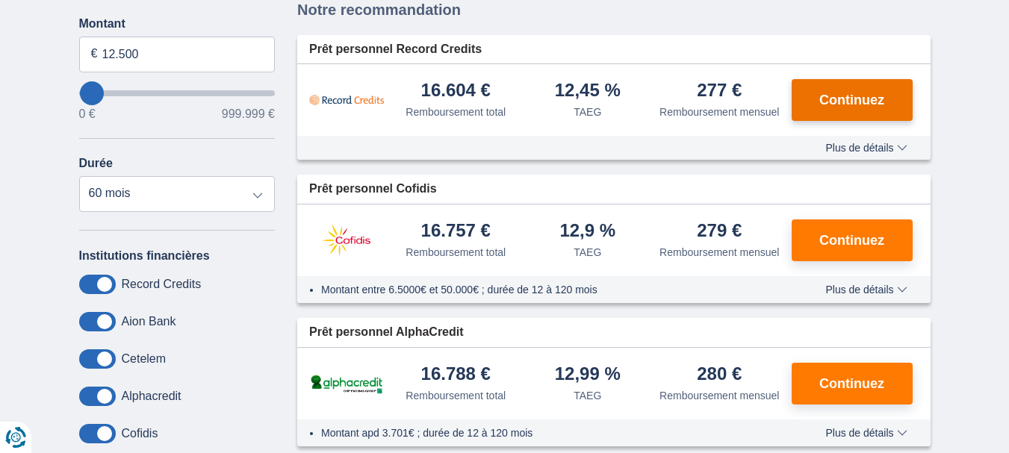
click at [862, 99] on span "Continuez" at bounding box center [852, 99] width 65 height 13
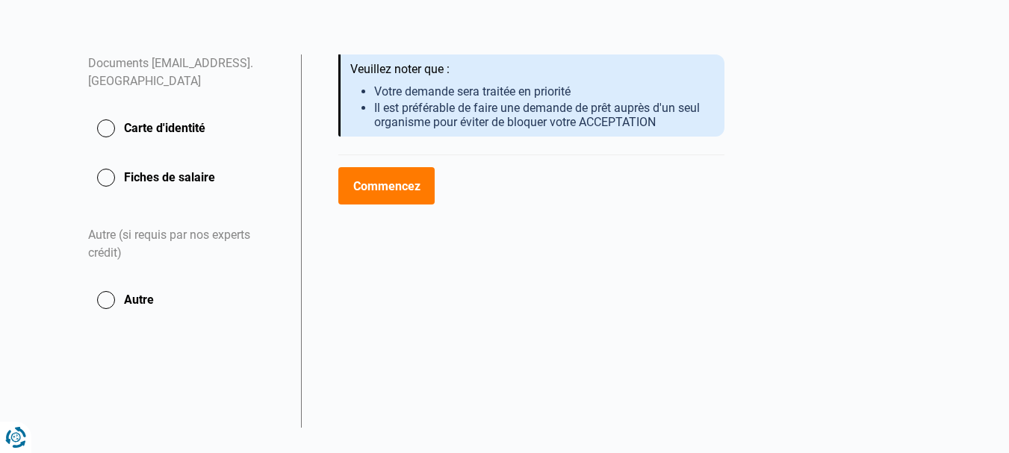
scroll to position [188, 0]
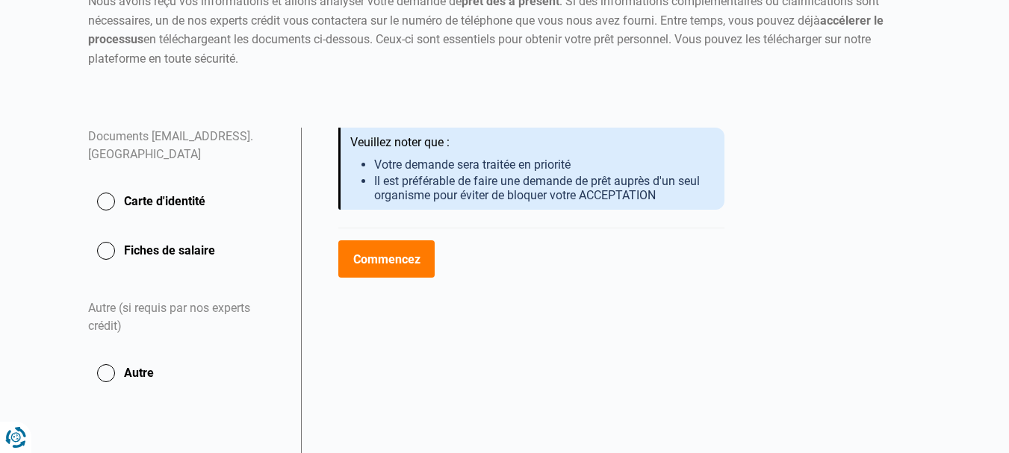
click at [398, 262] on button "Commencez" at bounding box center [386, 259] width 96 height 37
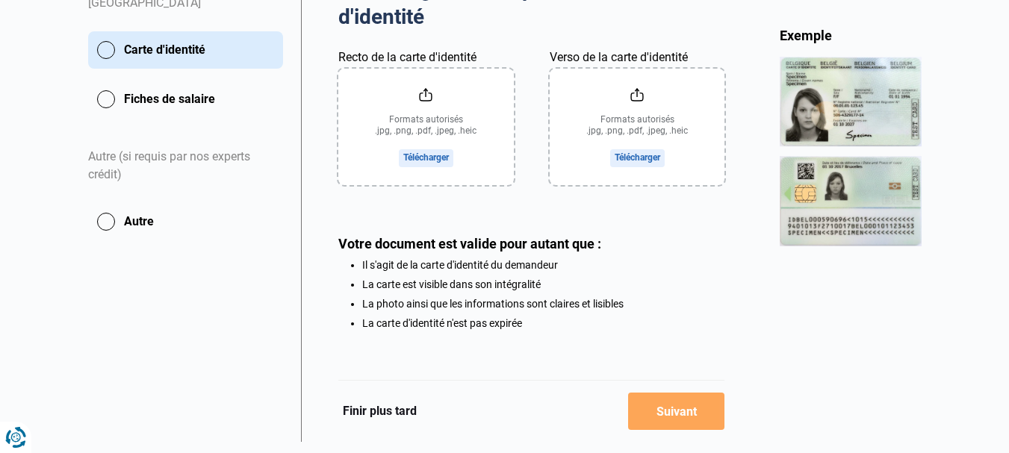
scroll to position [345, 0]
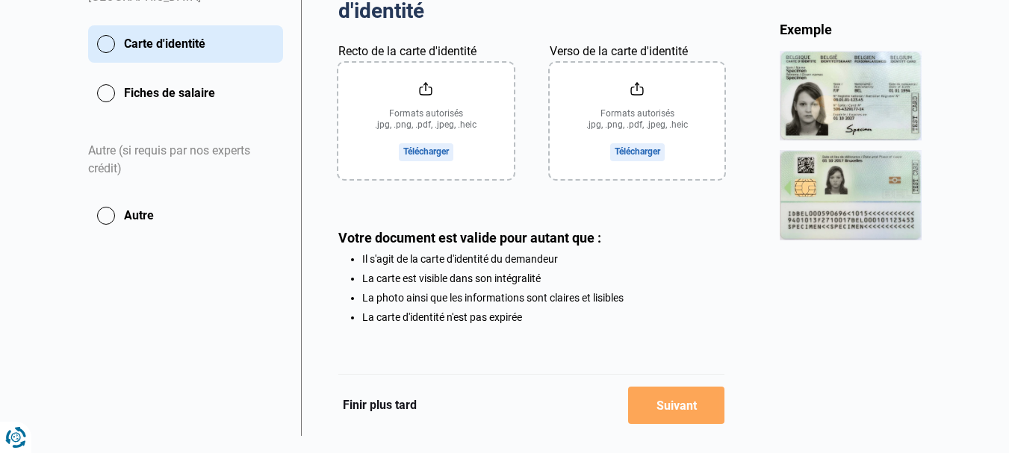
click at [387, 408] on button "Finir plus tard" at bounding box center [379, 405] width 83 height 19
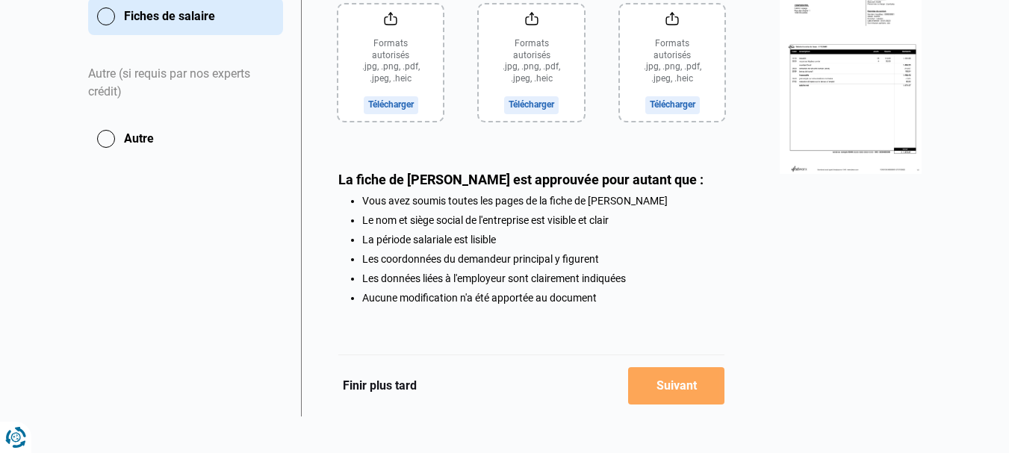
scroll to position [425, 0]
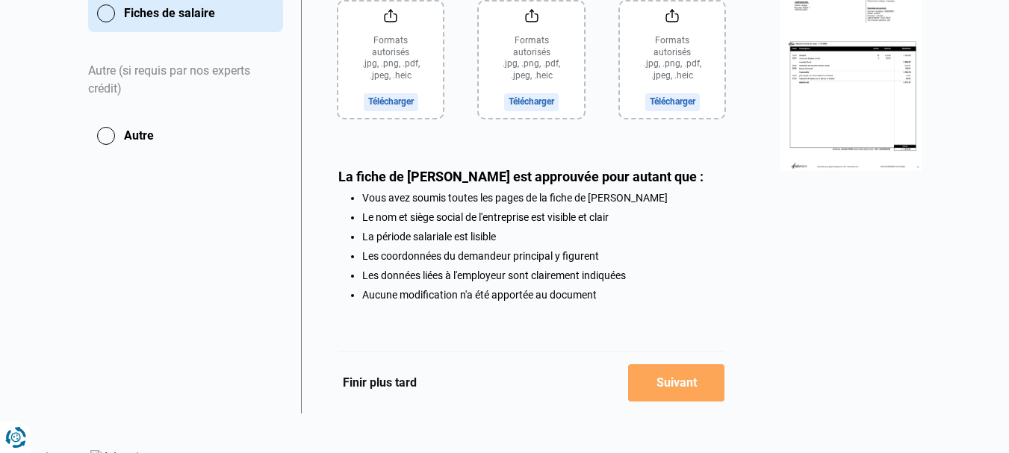
click at [380, 393] on button "Finir plus tard" at bounding box center [379, 383] width 83 height 19
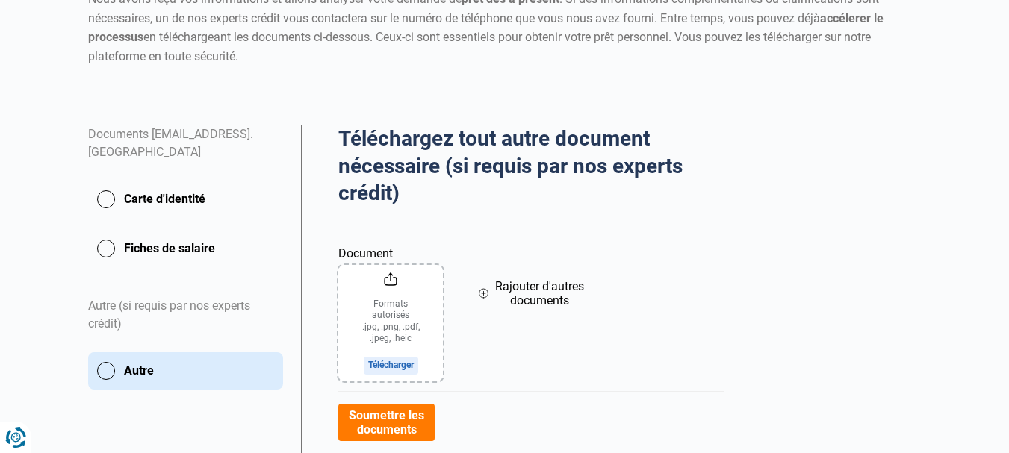
scroll to position [368, 0]
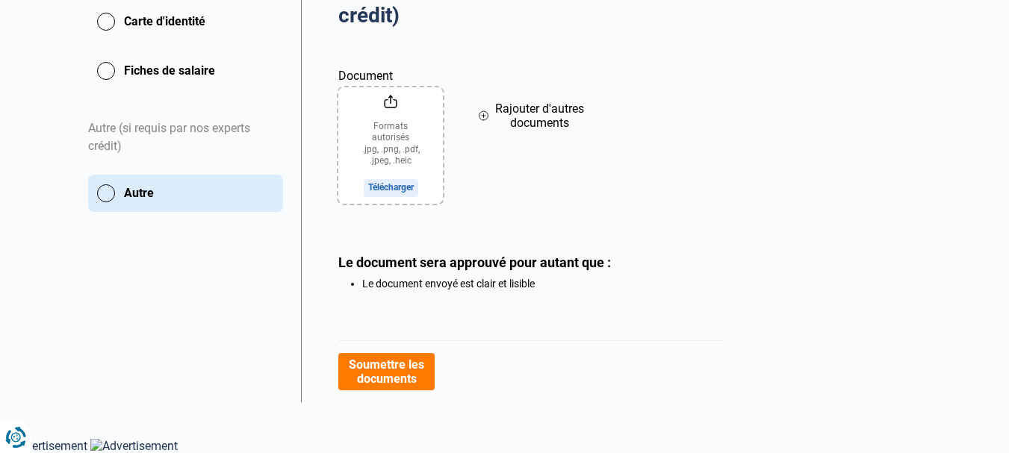
click at [403, 382] on button "Soumettre les documents" at bounding box center [386, 371] width 96 height 37
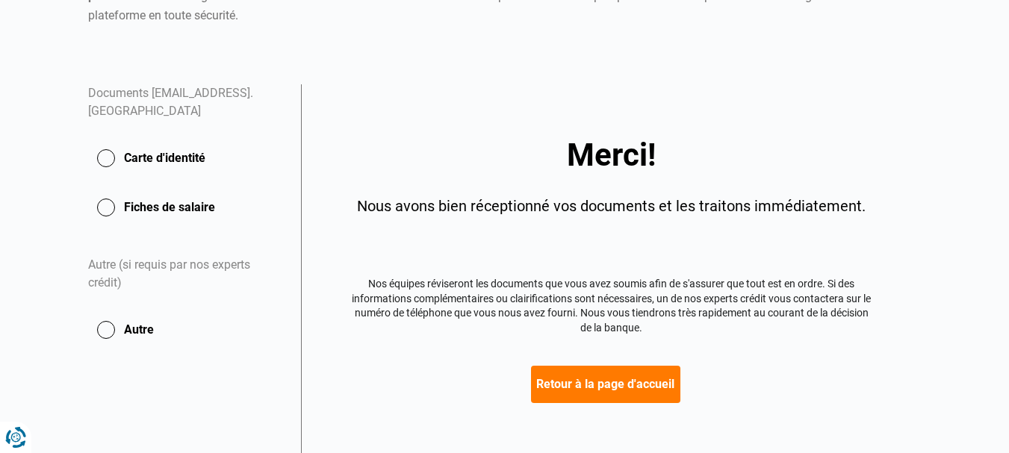
scroll to position [285, 0]
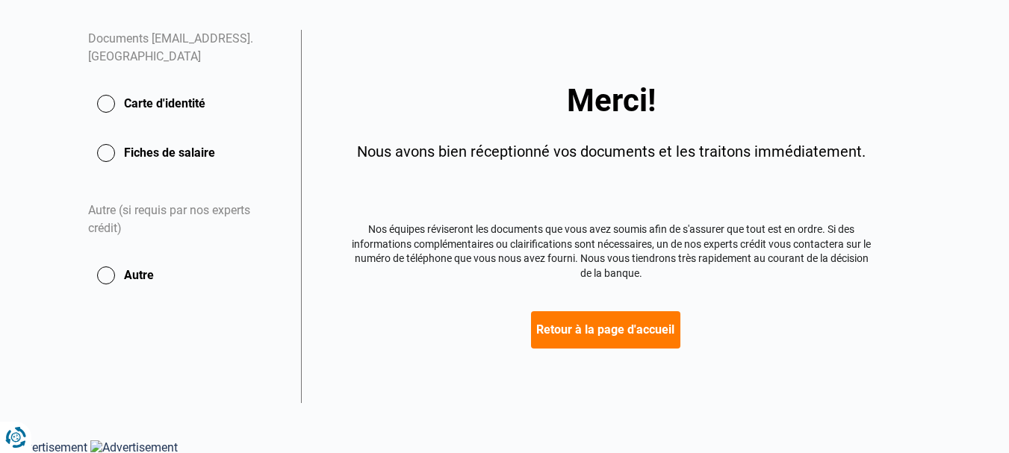
click at [639, 333] on button "Retour à la page d'accueil" at bounding box center [605, 330] width 149 height 37
